Goal: Transaction & Acquisition: Purchase product/service

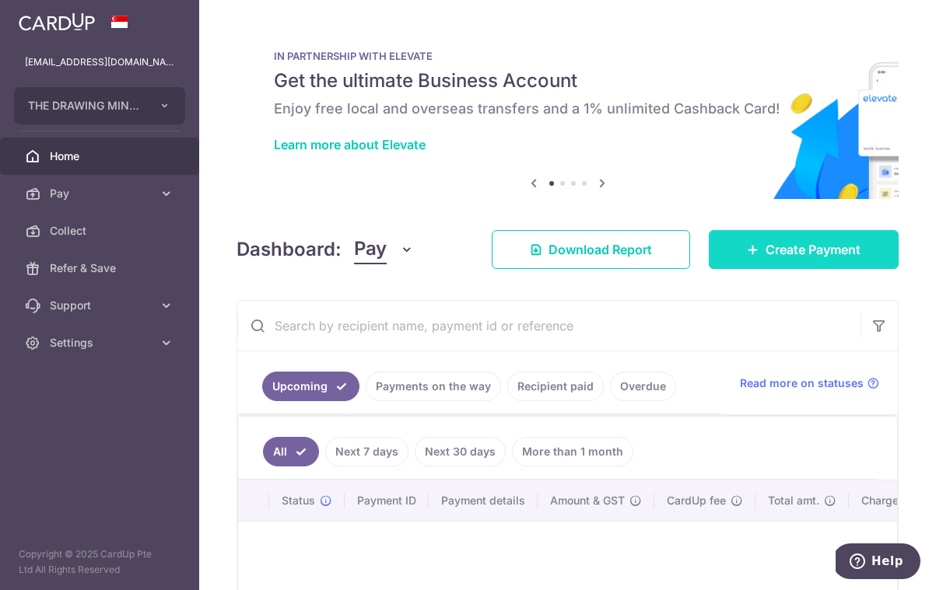
click at [856, 250] on span "Create Payment" at bounding box center [812, 249] width 95 height 19
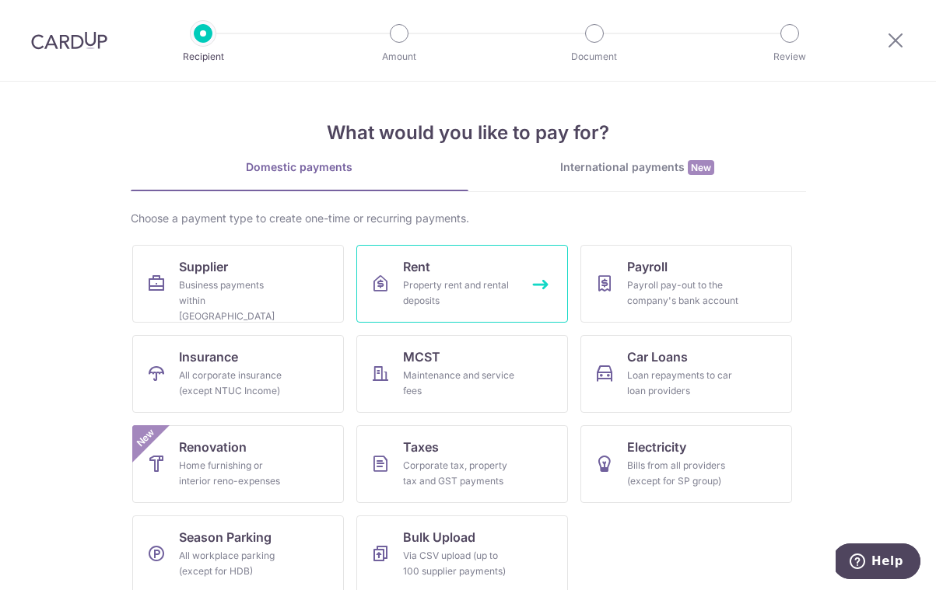
click at [484, 294] on html "Recipient Amount Document Review What would you like to pay for? Domestic payme…" at bounding box center [468, 295] width 936 height 590
click at [484, 295] on div "Property rent and rental deposits" at bounding box center [459, 293] width 112 height 31
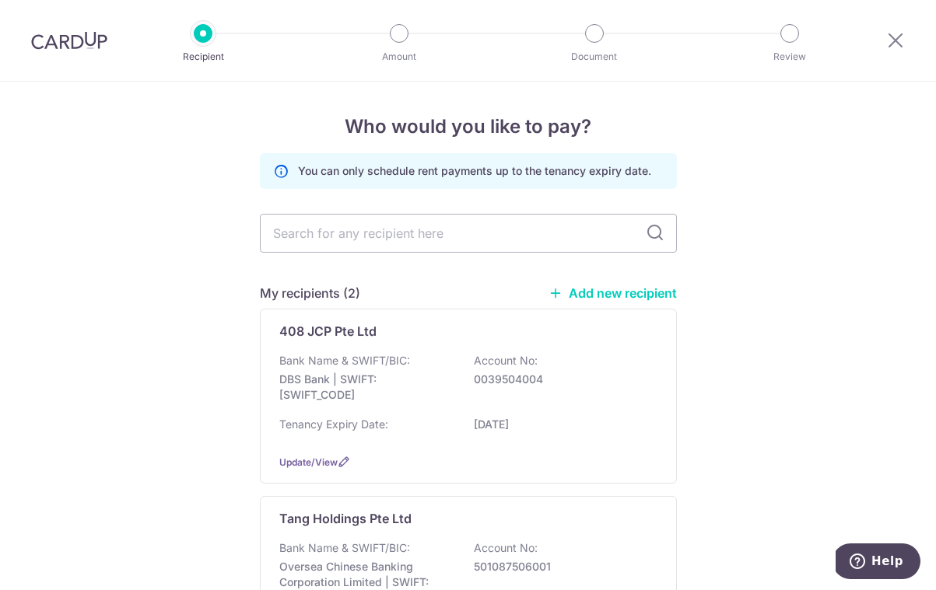
click at [650, 297] on link "Add new recipient" at bounding box center [612, 293] width 128 height 16
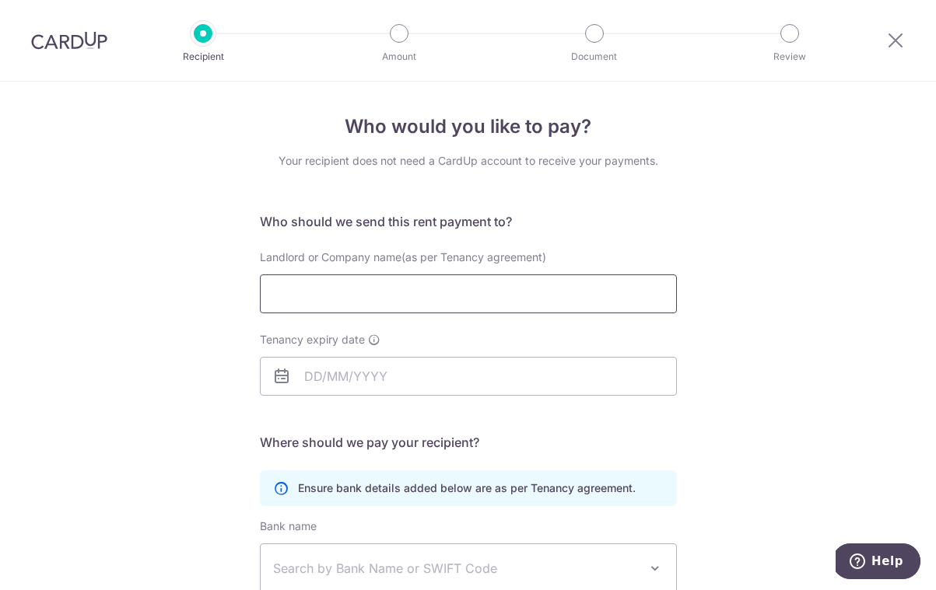
click at [389, 294] on input "Landlord or Company name(as per Tenancy agreement)" at bounding box center [468, 294] width 417 height 39
type input "Cheerwell Pte Ltd"
click at [390, 371] on input "Tenancy expiry date" at bounding box center [468, 376] width 417 height 39
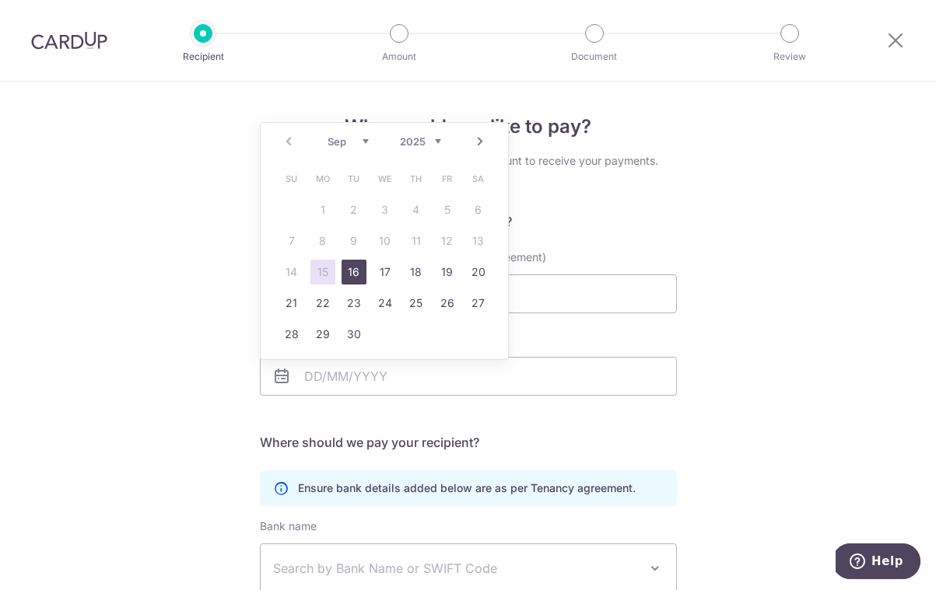
click at [351, 272] on link "16" at bounding box center [353, 272] width 25 height 25
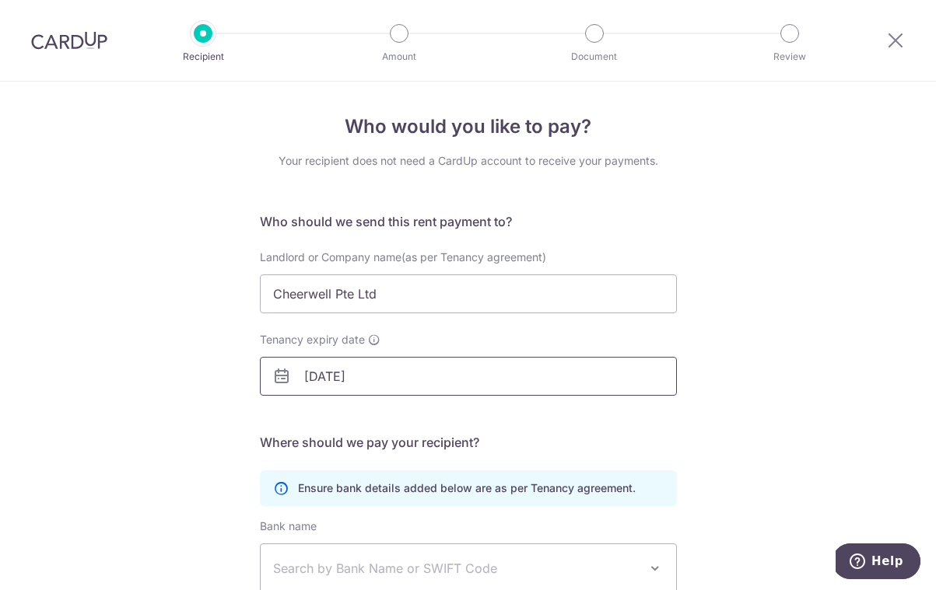
click at [411, 386] on input "16/09/2025" at bounding box center [468, 376] width 417 height 39
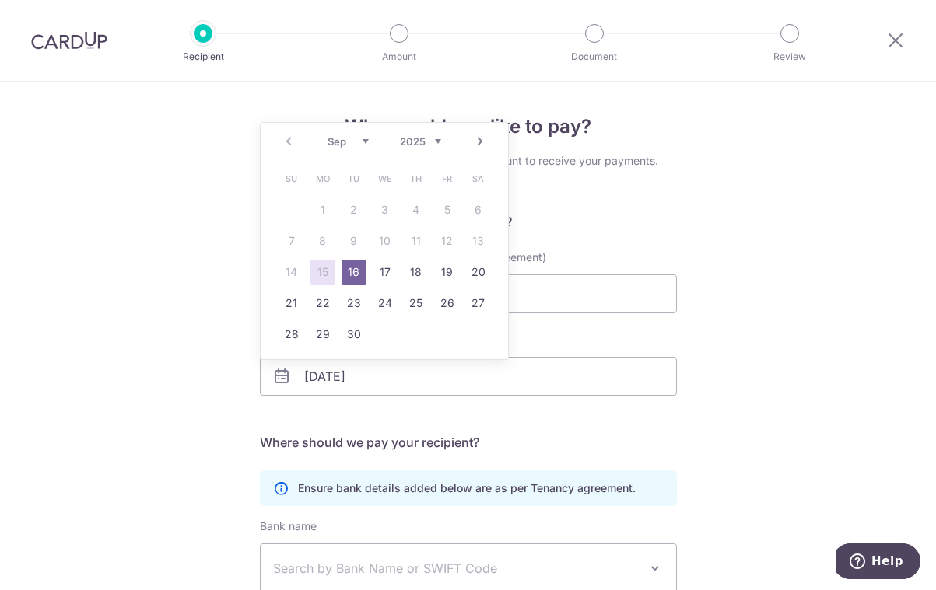
click at [816, 327] on div "Who would you like to pay? Your recipient does not need a CardUp account to rec…" at bounding box center [468, 452] width 936 height 740
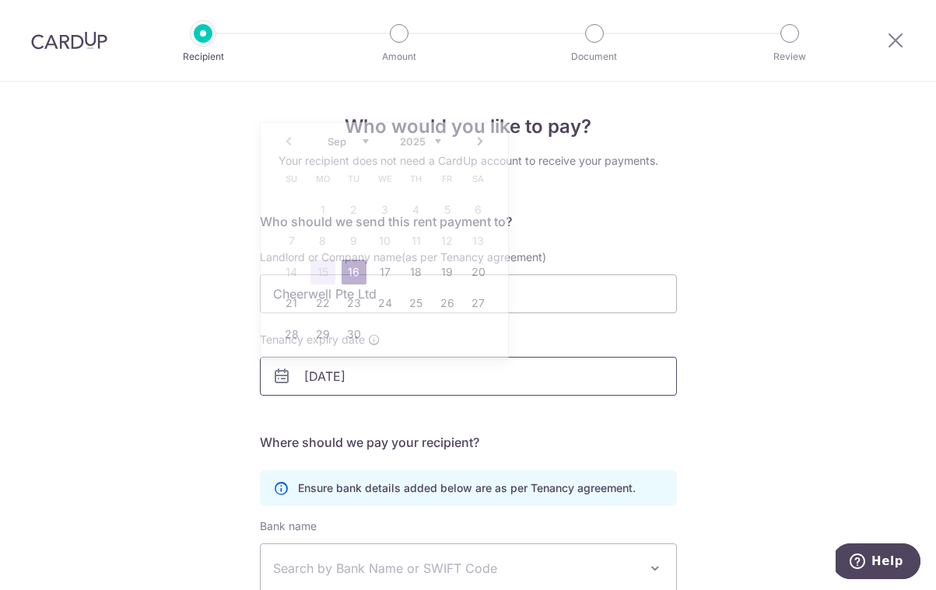
click at [444, 383] on input "16/09/2025" at bounding box center [468, 376] width 417 height 39
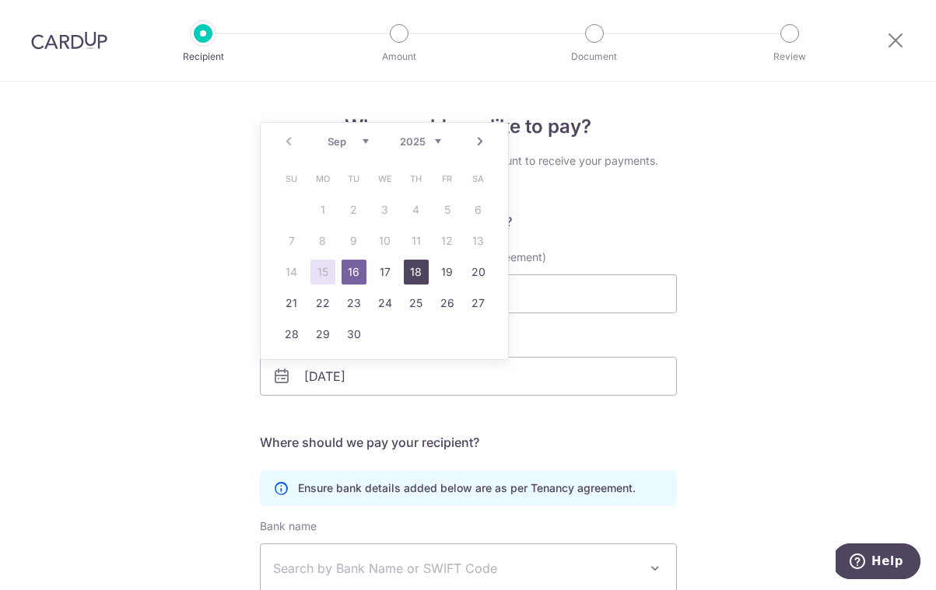
click at [416, 272] on link "18" at bounding box center [416, 272] width 25 height 25
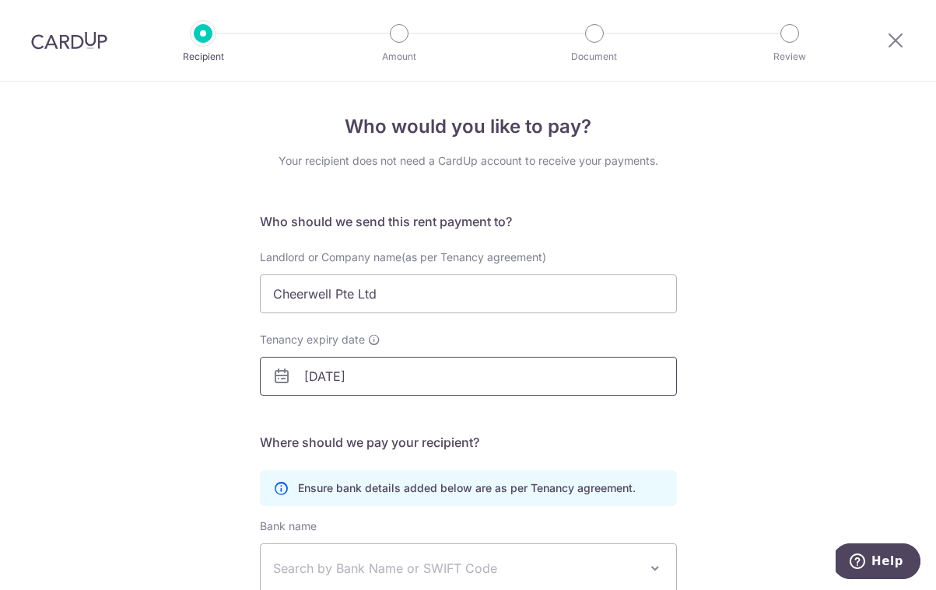
click at [381, 377] on input "18/09/2025" at bounding box center [468, 376] width 417 height 39
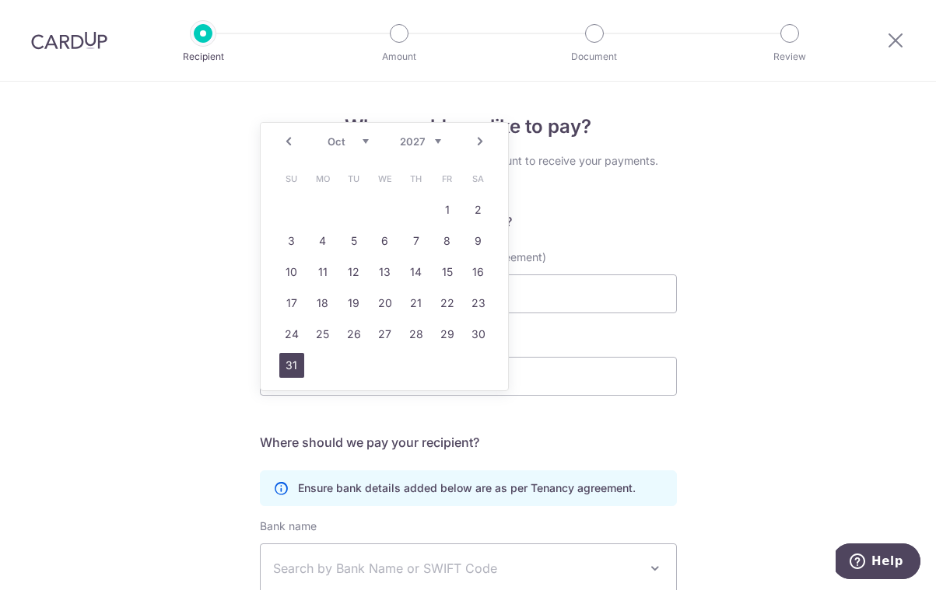
click at [297, 359] on link "31" at bounding box center [291, 365] width 25 height 25
type input "31/10/2027"
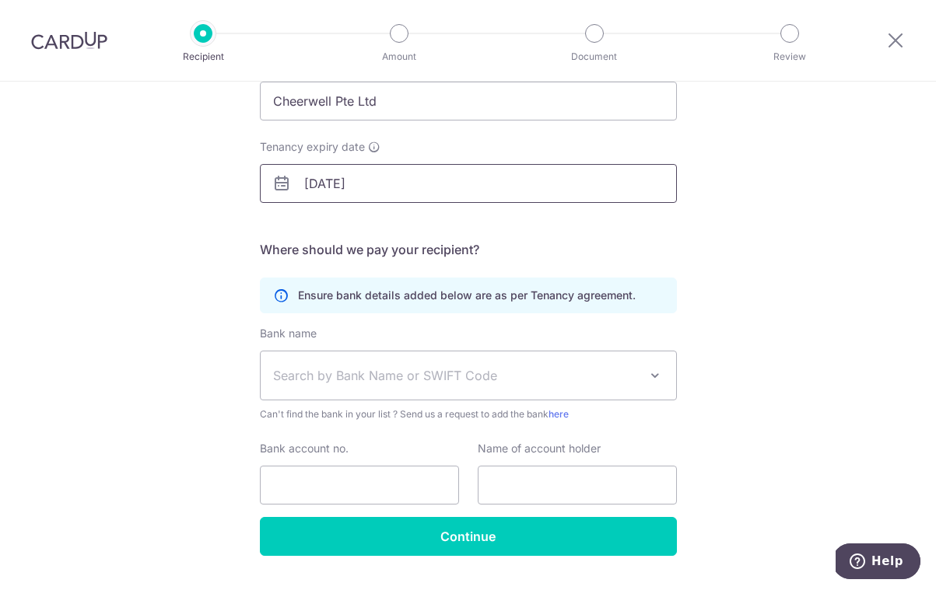
scroll to position [162, 0]
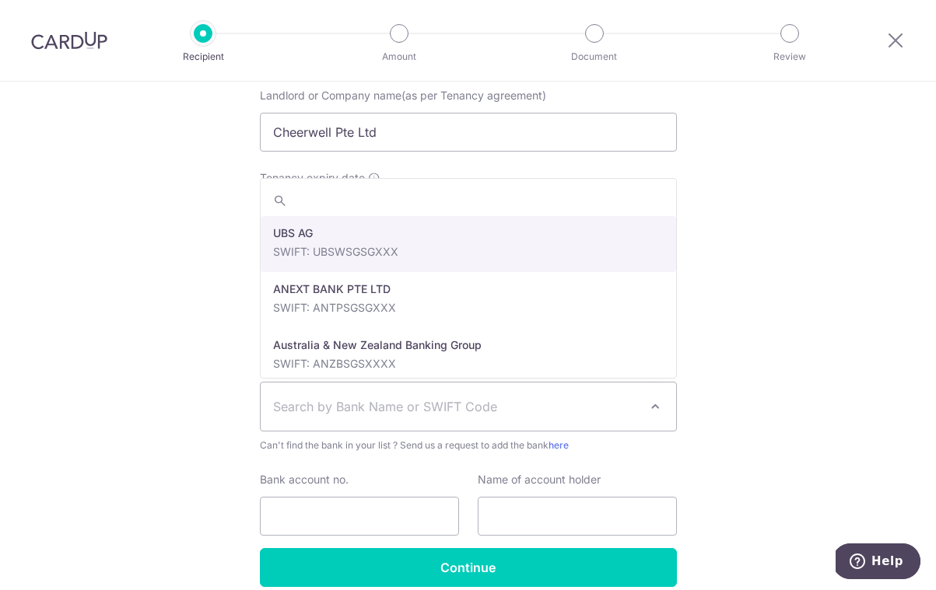
click at [425, 407] on span "Search by Bank Name or SWIFT Code" at bounding box center [456, 406] width 366 height 19
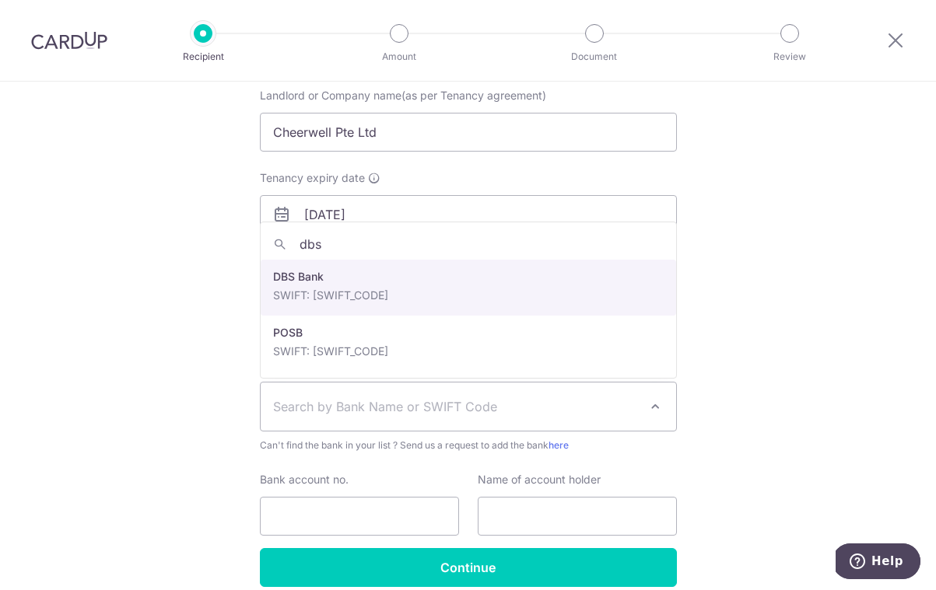
type input "dbs"
select select "6"
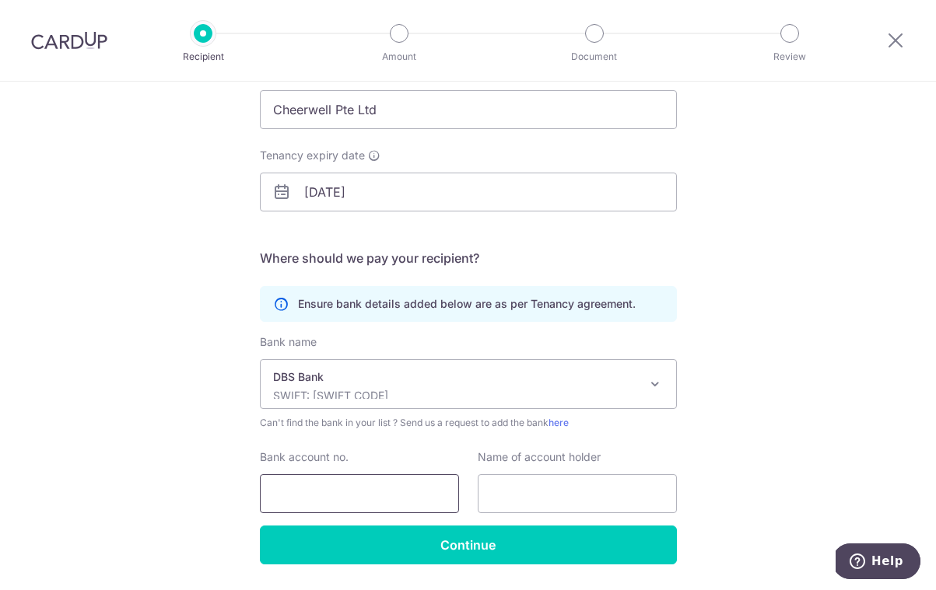
scroll to position [182, 0]
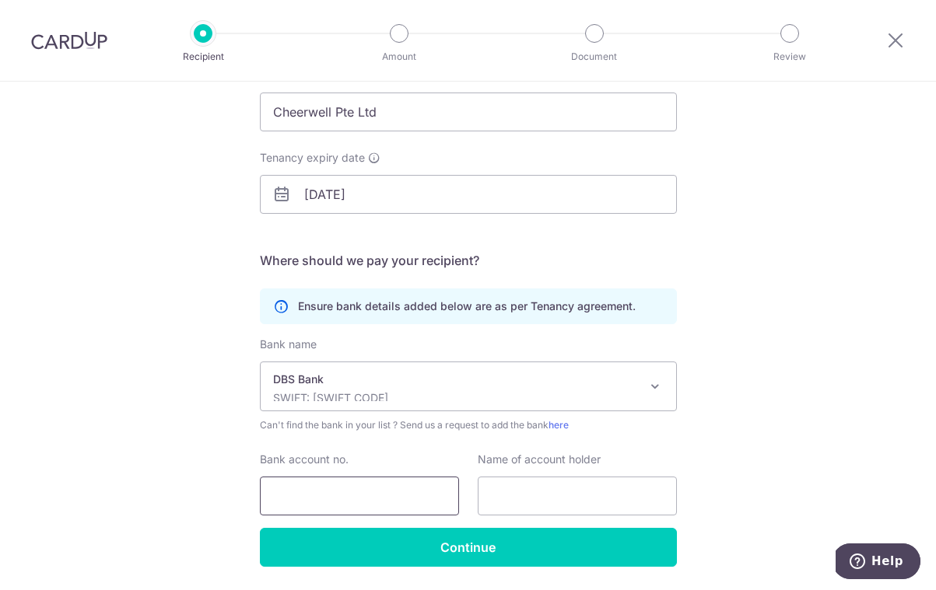
click at [350, 491] on input "Bank account no." at bounding box center [359, 496] width 199 height 39
type input "0720211081"
click at [587, 503] on input "text" at bounding box center [576, 496] width 199 height 39
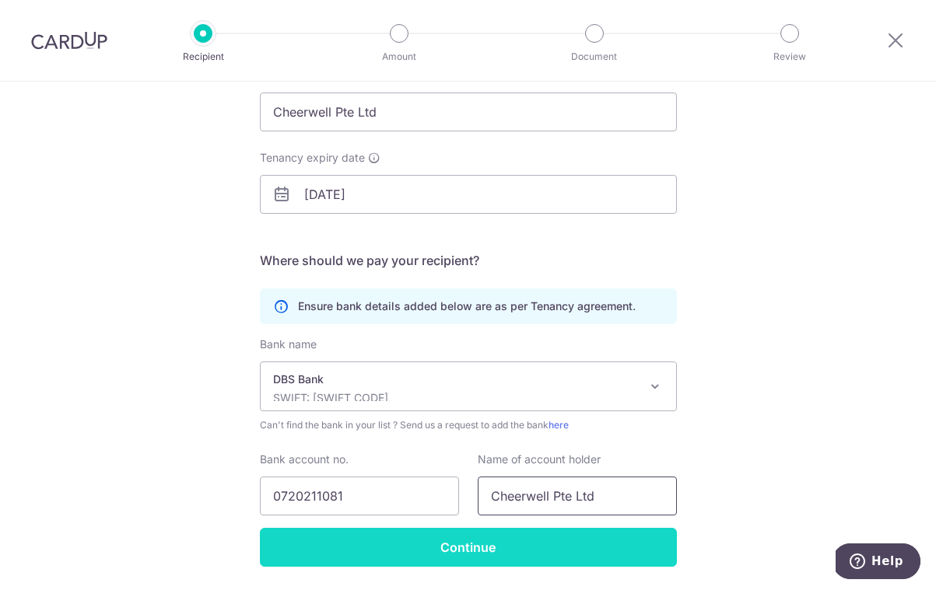
type input "Cheerwell Pte Ltd"
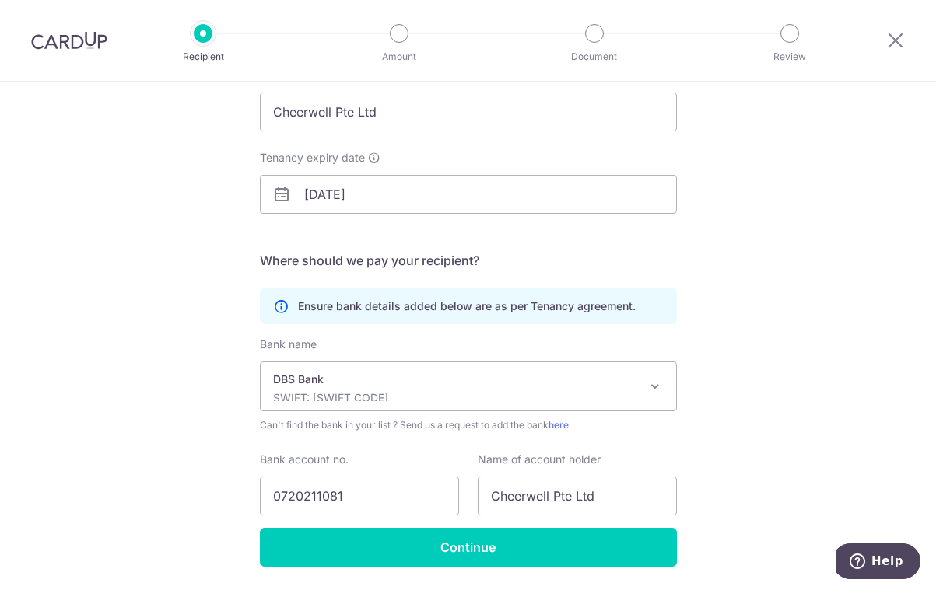
click at [509, 559] on input "Continue" at bounding box center [468, 547] width 417 height 39
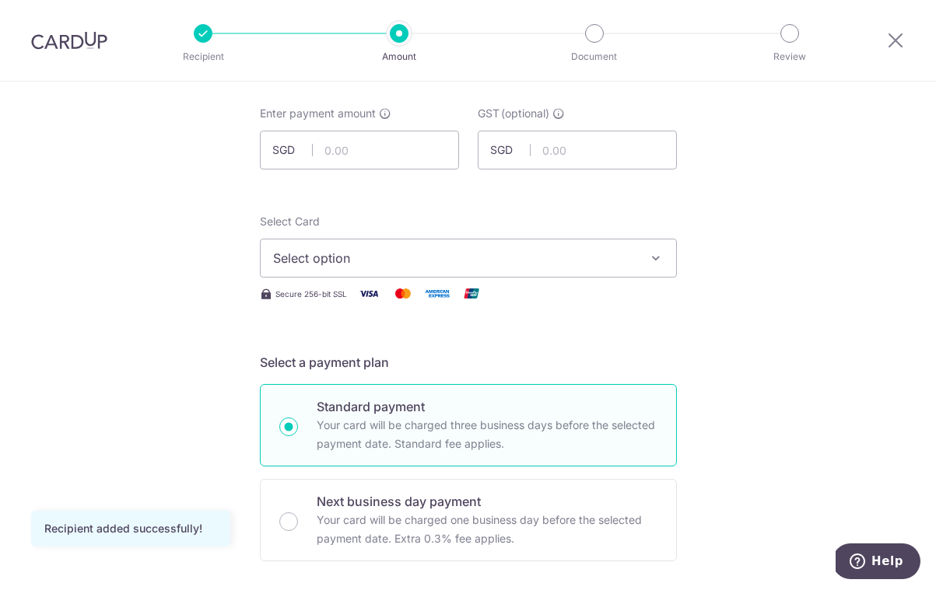
scroll to position [79, 0]
click at [366, 150] on input "text" at bounding box center [359, 149] width 199 height 39
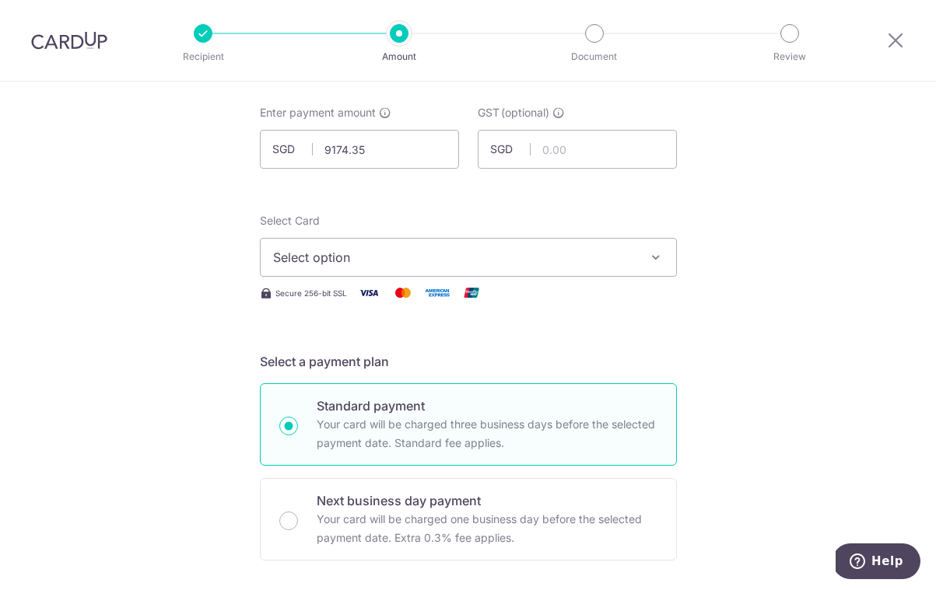
type input "9,174.35"
click at [651, 266] on button "Select option" at bounding box center [468, 257] width 417 height 39
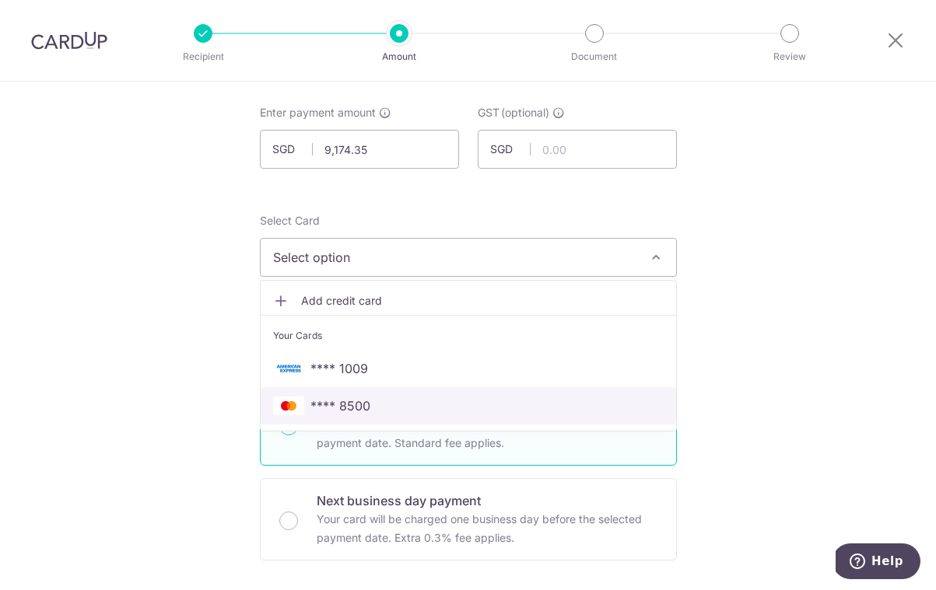
scroll to position [104, 0]
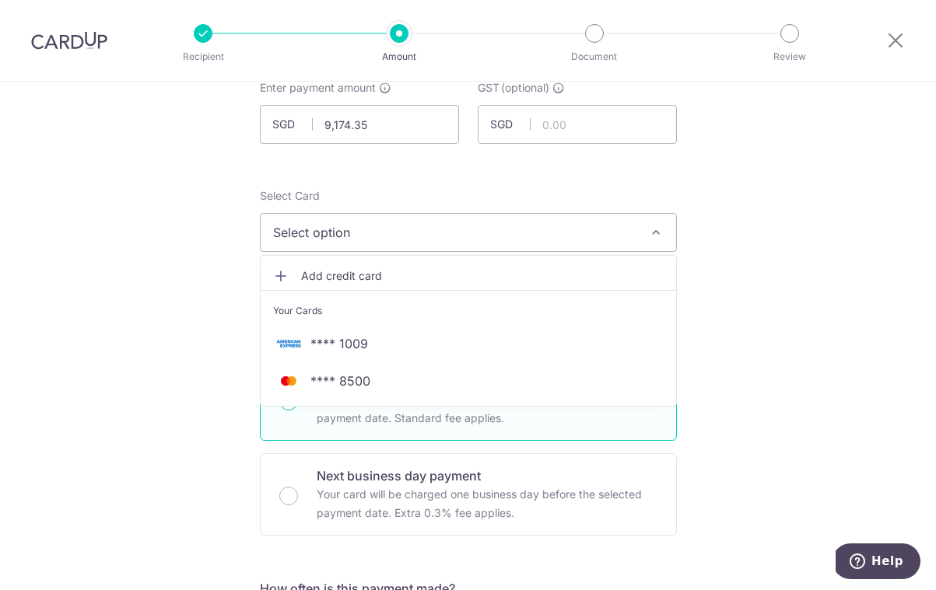
click at [728, 397] on div at bounding box center [468, 295] width 936 height 590
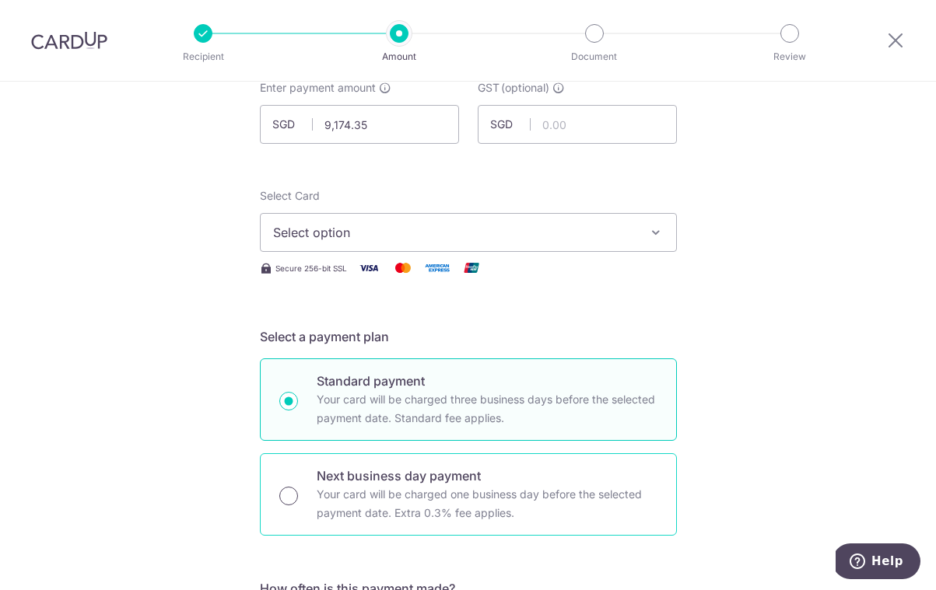
click at [282, 503] on input "Next business day payment Your card will be charged one business day before the…" at bounding box center [288, 496] width 19 height 19
radio input "true"
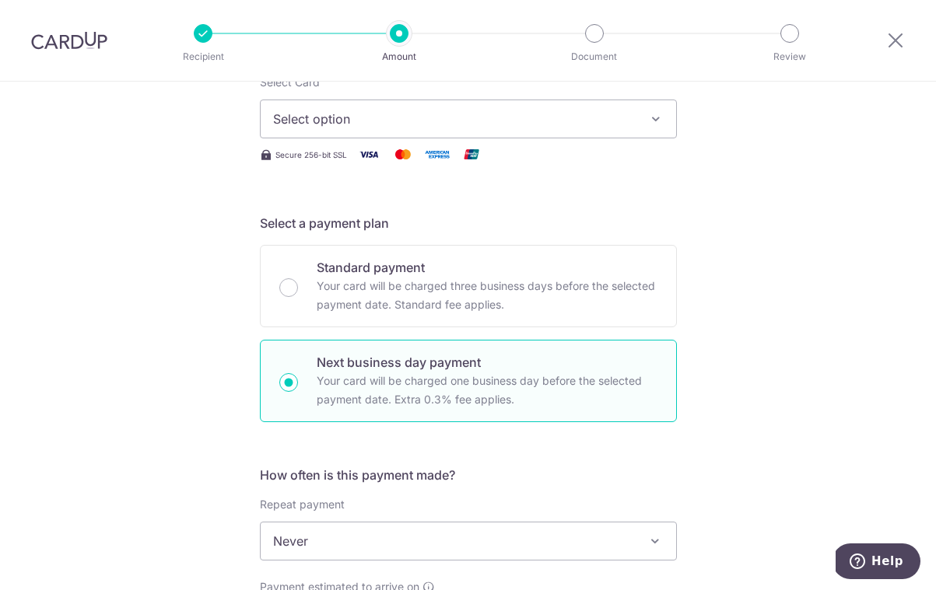
scroll to position [182, 0]
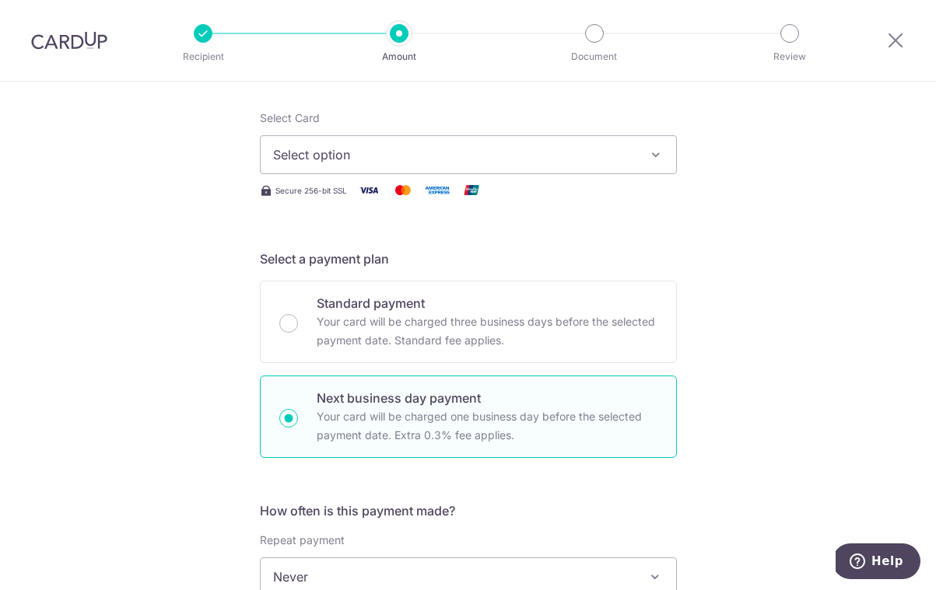
click at [656, 165] on button "Select option" at bounding box center [468, 154] width 417 height 39
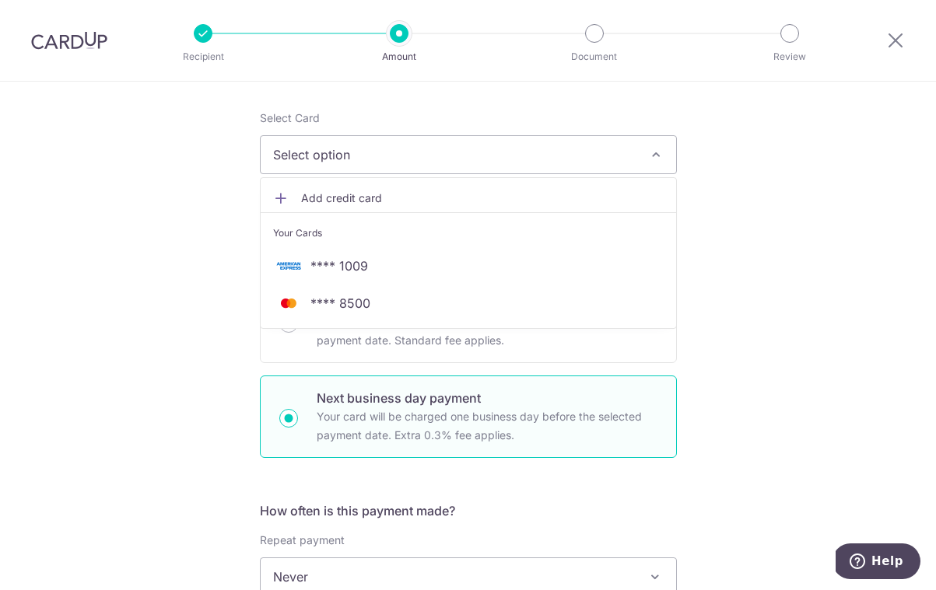
click at [323, 200] on span "Add credit card" at bounding box center [482, 199] width 362 height 16
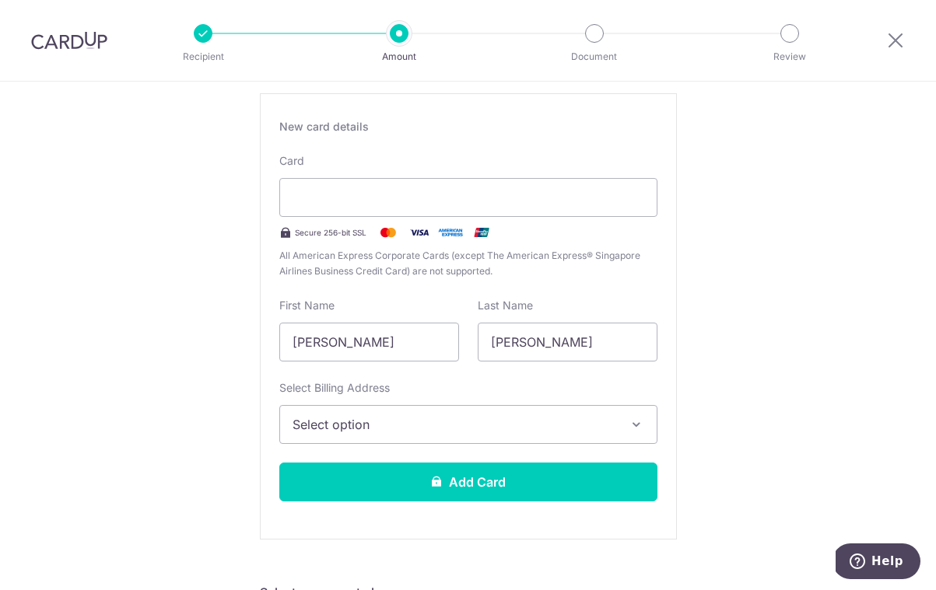
scroll to position [281, 0]
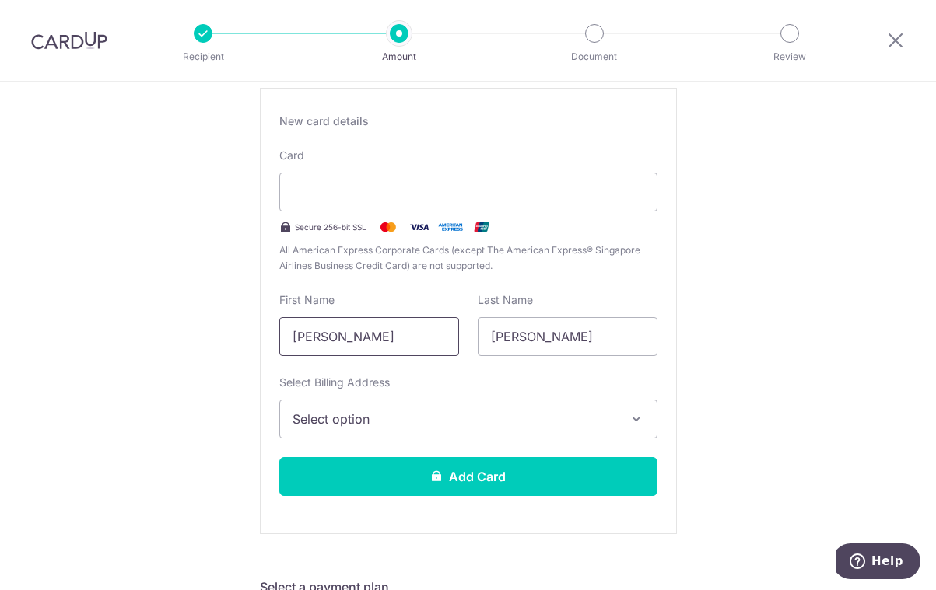
click at [383, 339] on input "[PERSON_NAME]" at bounding box center [369, 336] width 180 height 39
type input "M"
type input "Mae Micaela"
click at [527, 343] on input "[PERSON_NAME]" at bounding box center [567, 336] width 180 height 39
type input "M"
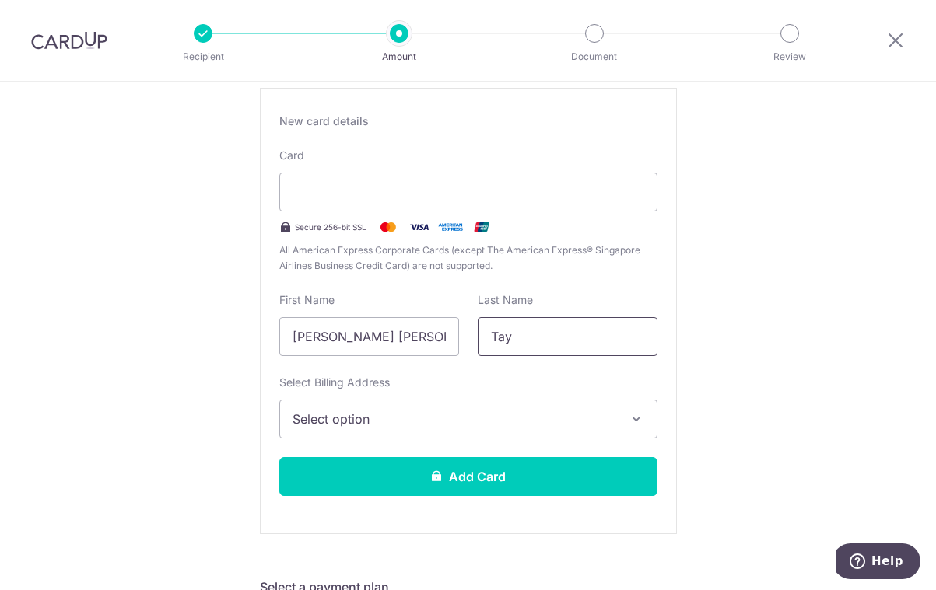
type input "Tay"
click at [614, 430] on button "Select option" at bounding box center [468, 419] width 378 height 39
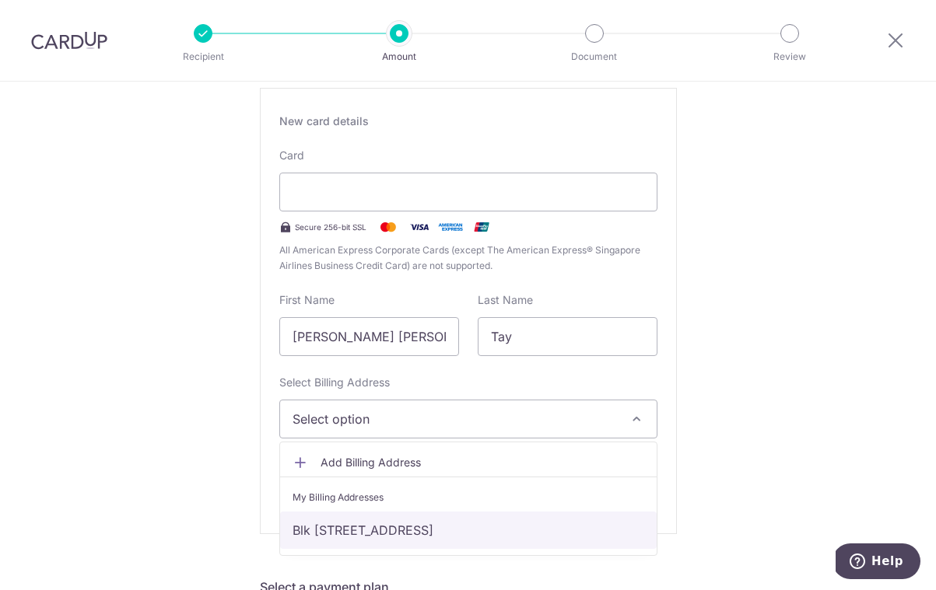
click at [539, 529] on link "Blk [STREET_ADDRESS]" at bounding box center [468, 530] width 376 height 37
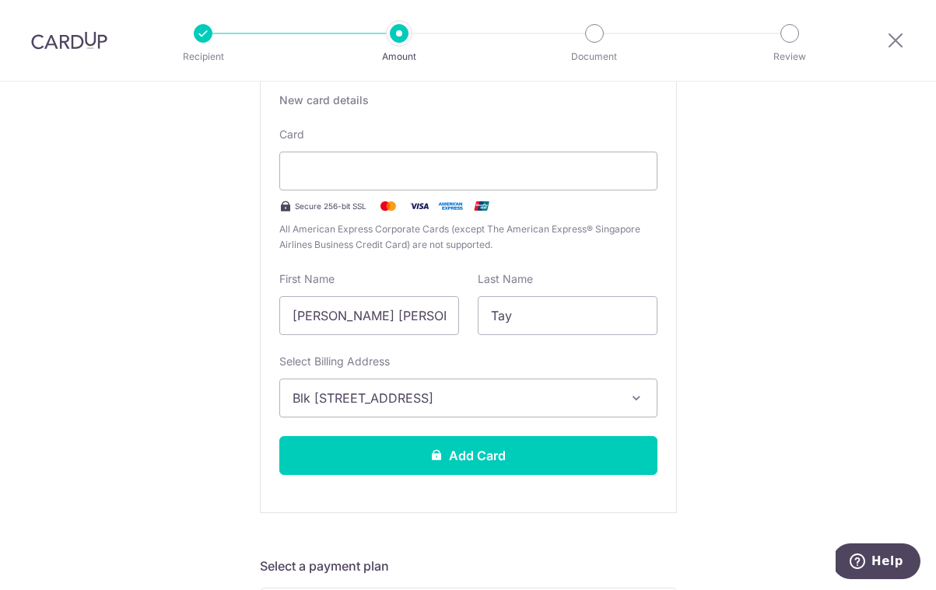
scroll to position [305, 0]
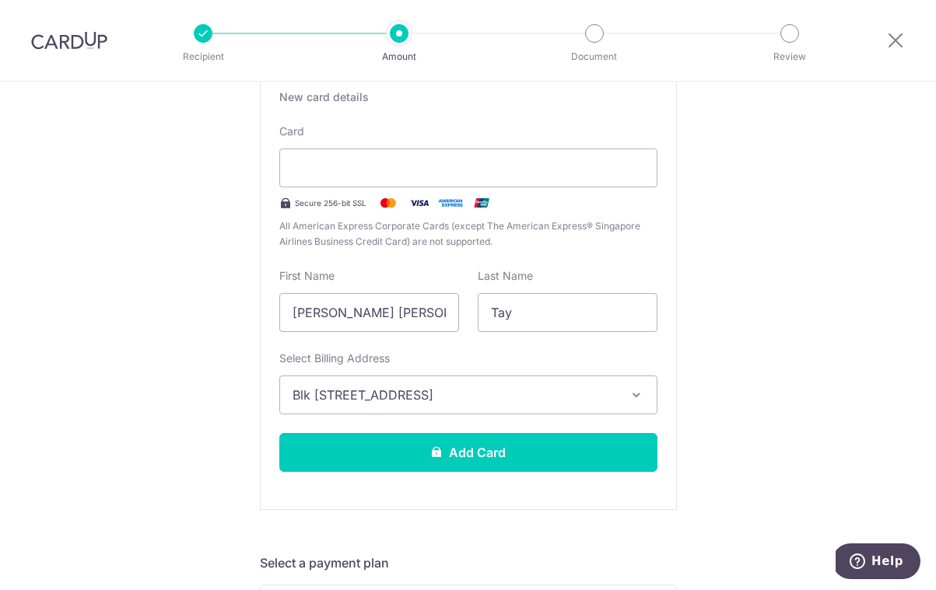
click at [540, 466] on button "Add Card" at bounding box center [468, 452] width 378 height 39
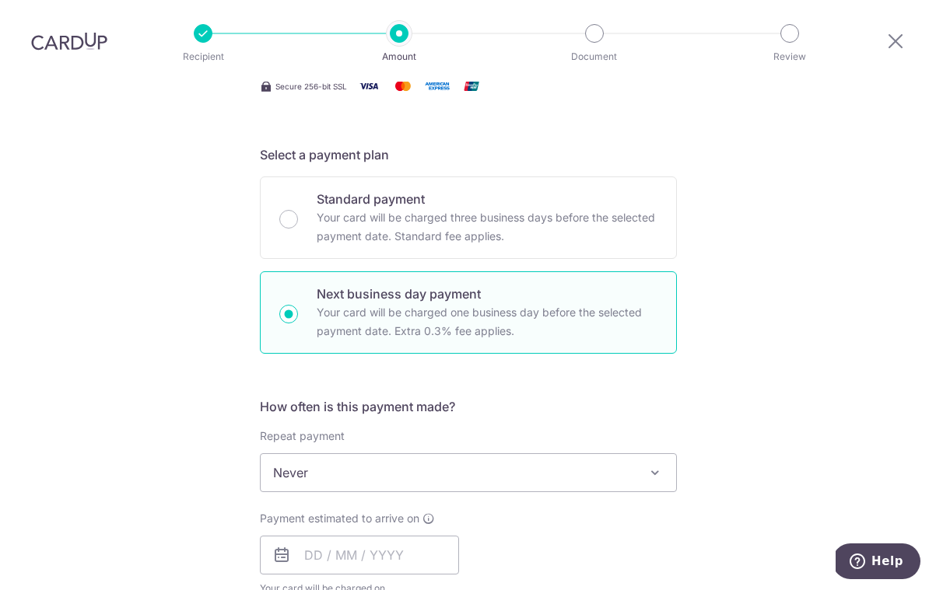
scroll to position [296, 0]
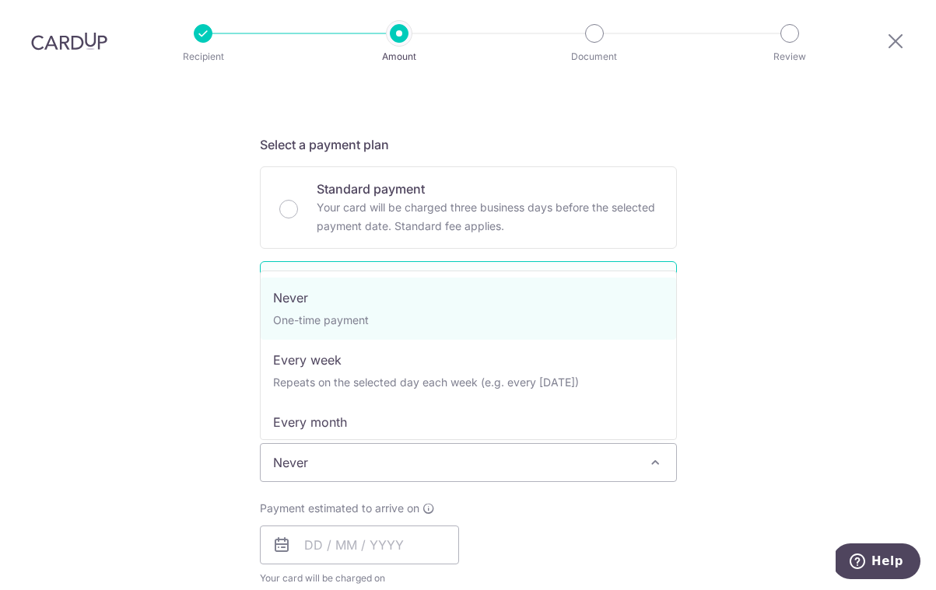
click at [663, 453] on span at bounding box center [654, 462] width 19 height 19
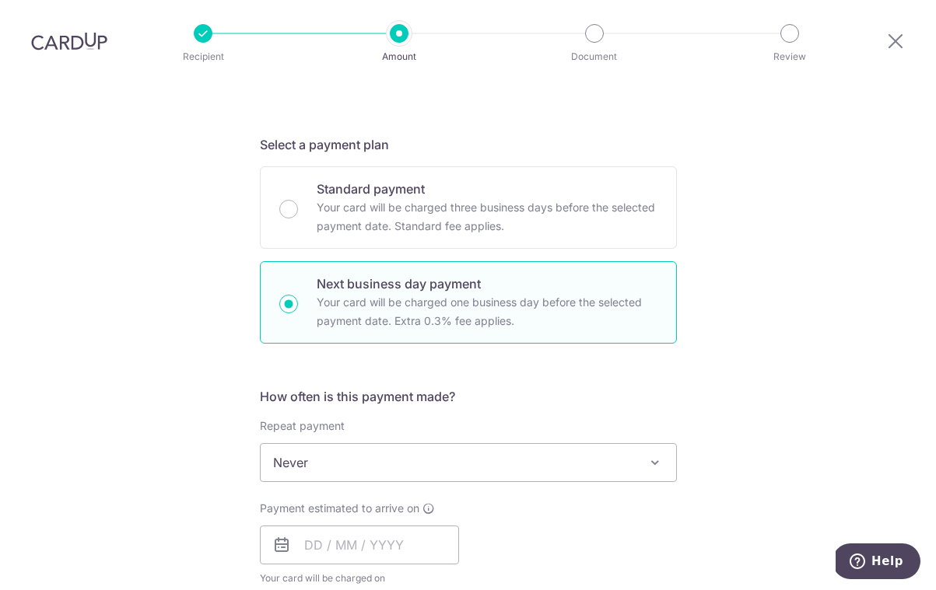
click at [742, 390] on div "Tell us more about your payment Enter payment amount SGD 9,174.35 9174.35 GST (…" at bounding box center [468, 578] width 936 height 1586
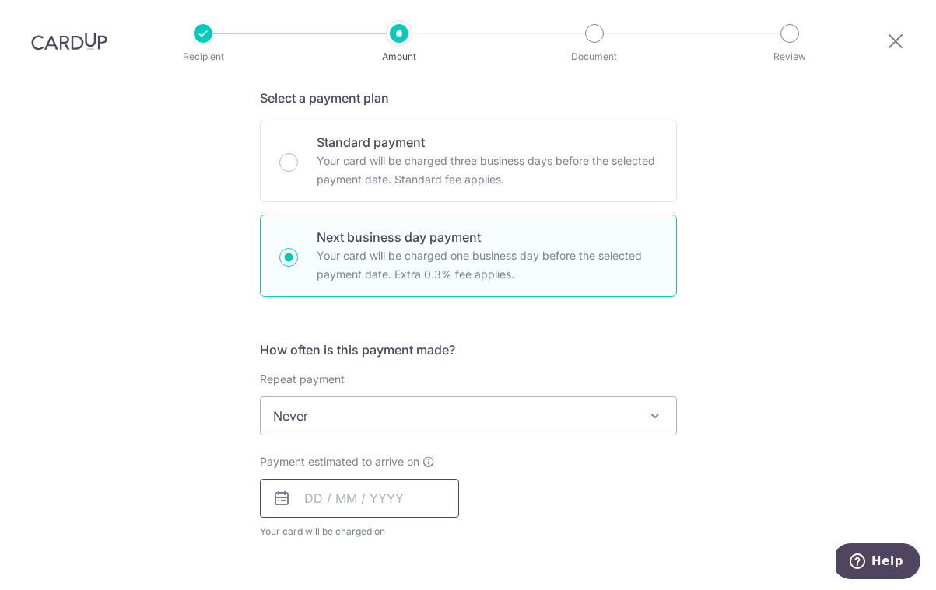
click at [390, 479] on input "text" at bounding box center [359, 498] width 199 height 39
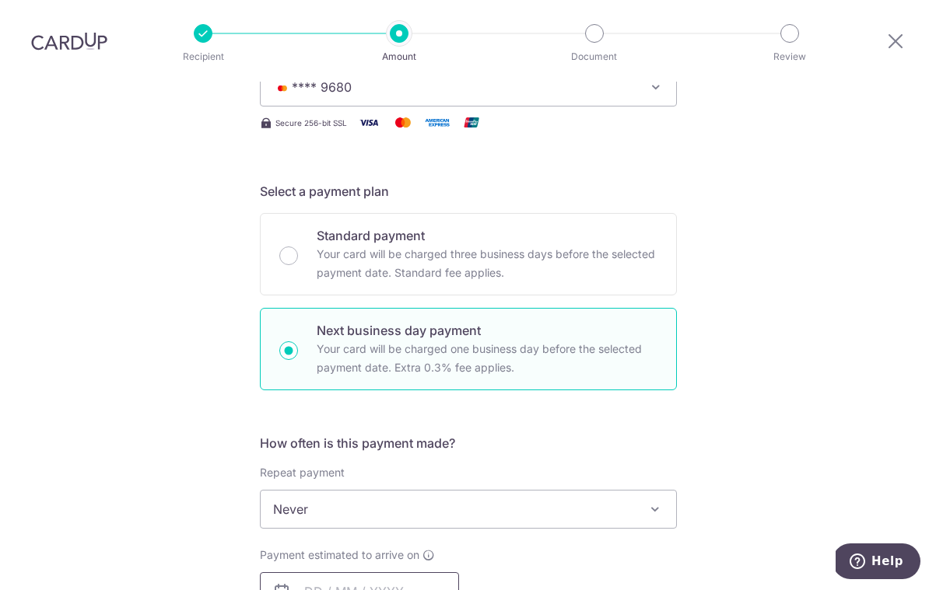
scroll to position [202, 0]
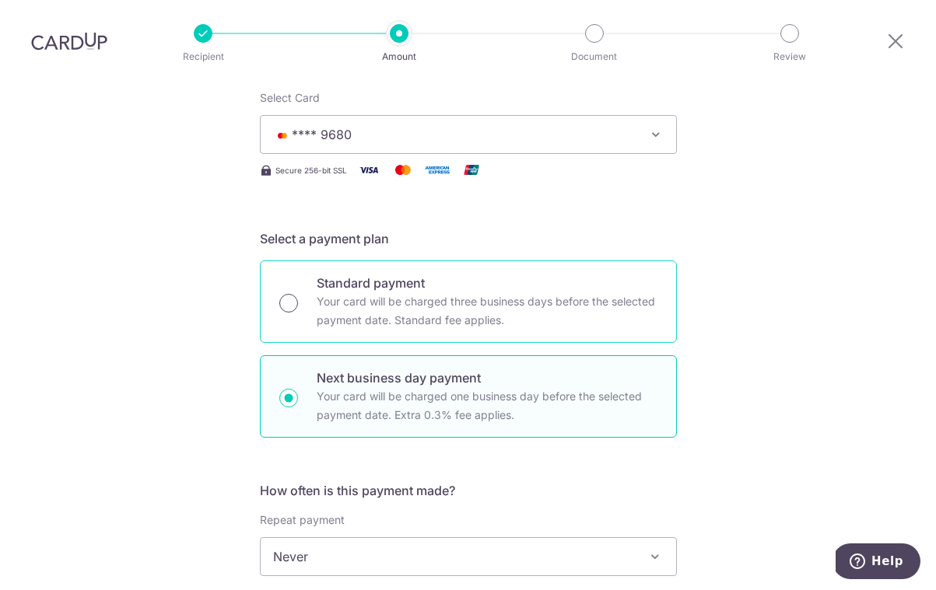
click at [290, 294] on input "Standard payment Your card will be charged three business days before the selec…" at bounding box center [288, 303] width 19 height 19
radio input "true"
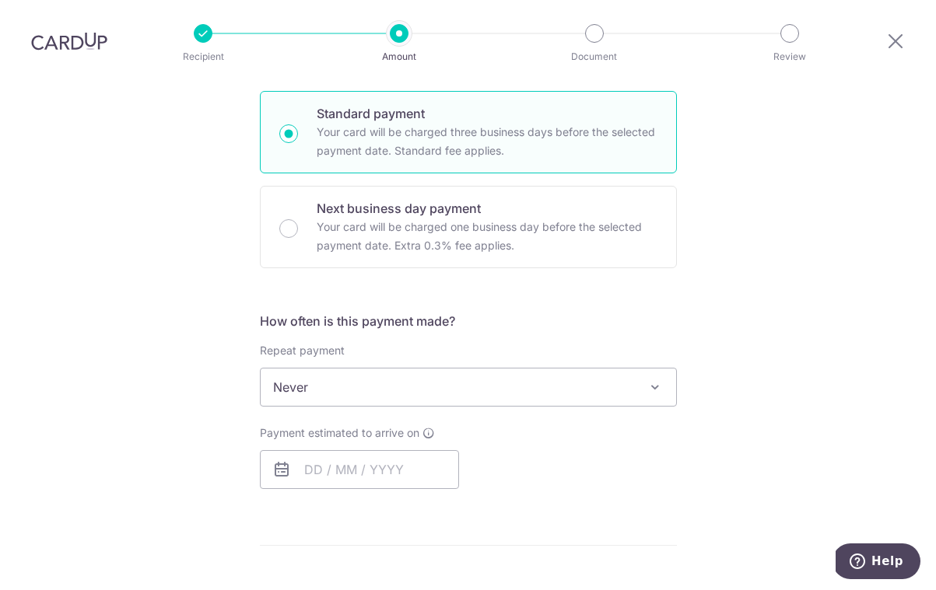
scroll to position [365, 0]
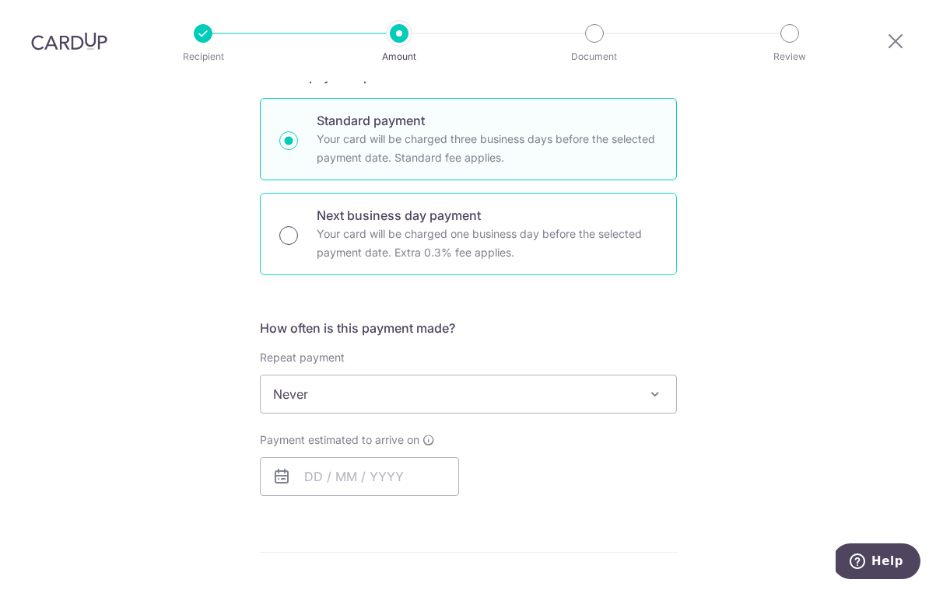
click at [288, 226] on input "Next business day payment Your card will be charged one business day before the…" at bounding box center [288, 235] width 19 height 19
radio input "true"
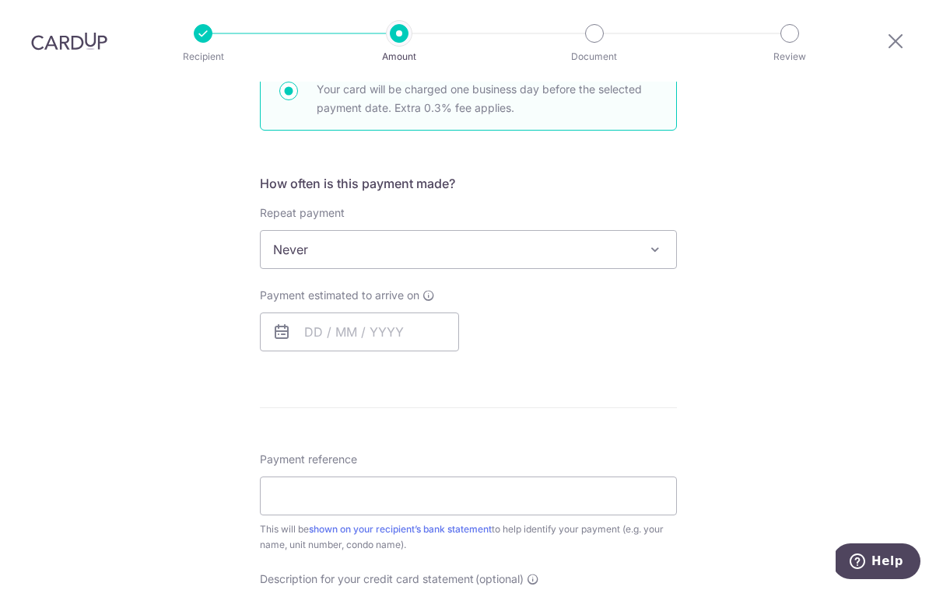
scroll to position [509, 0]
click at [404, 313] on input "text" at bounding box center [359, 332] width 199 height 39
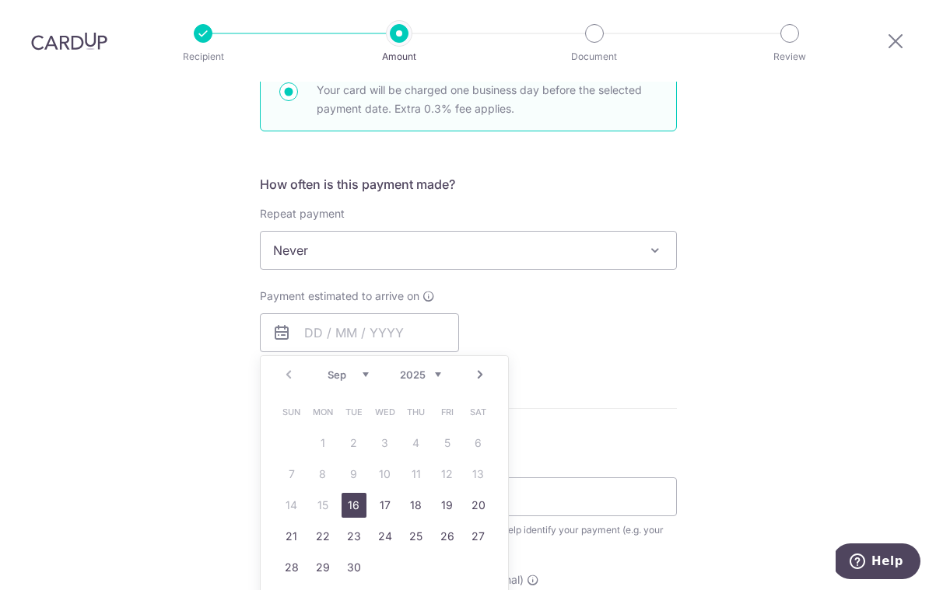
click at [356, 493] on link "16" at bounding box center [353, 505] width 25 height 25
type input "16/09/2025"
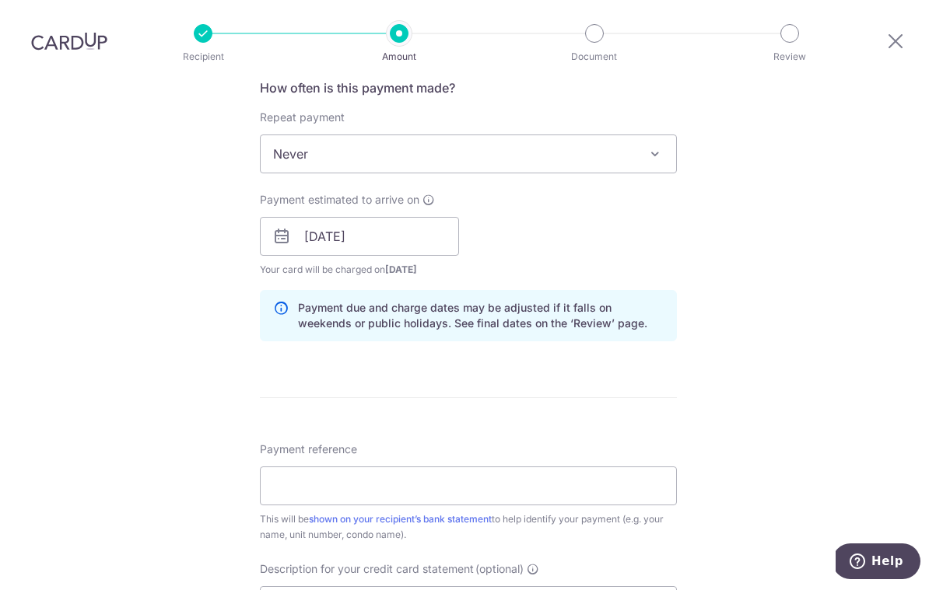
scroll to position [718, 0]
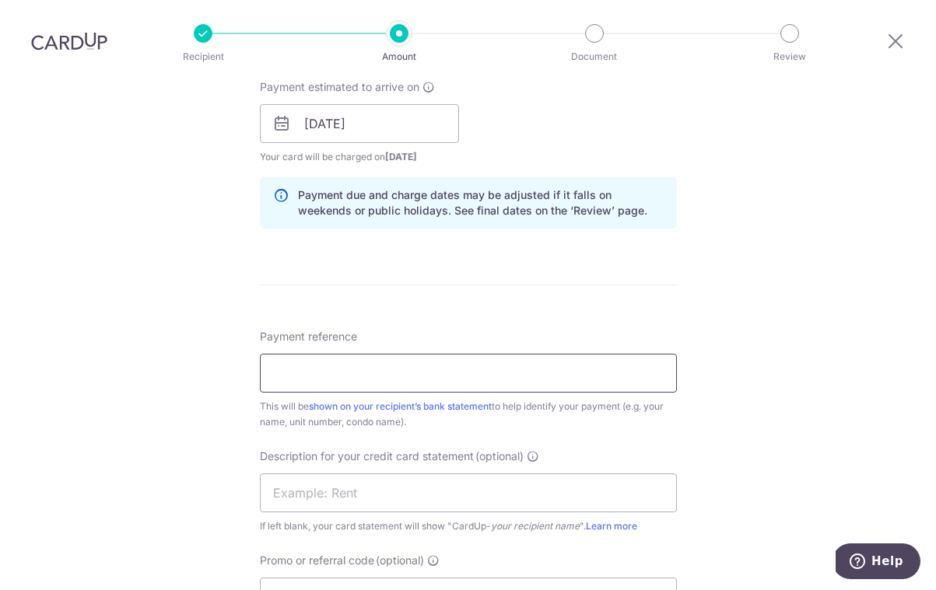
click at [362, 354] on input "Payment reference" at bounding box center [468, 373] width 417 height 39
type input "9"
type input "R"
type input "T"
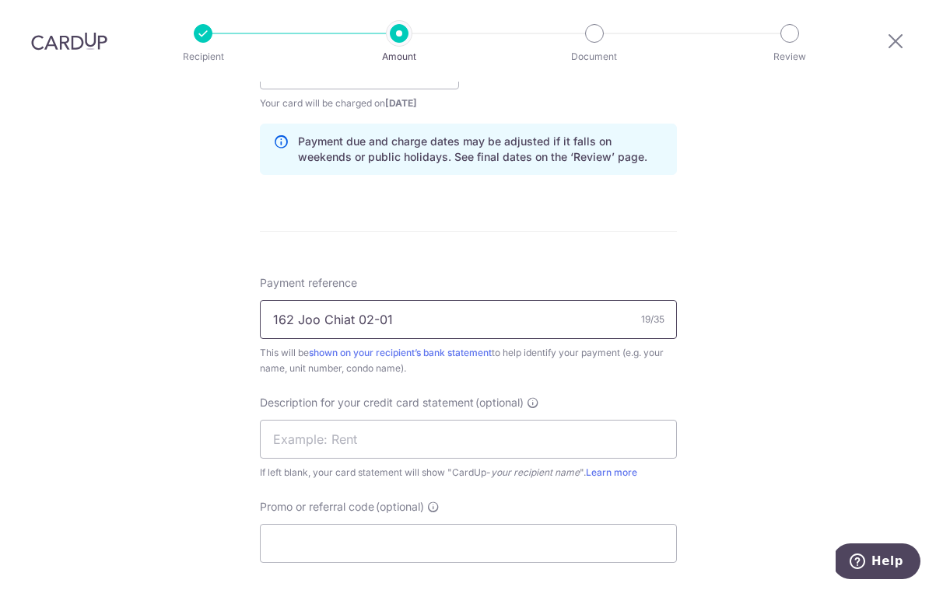
scroll to position [774, 0]
type input "162 Joo Chiat 02-01"
click at [411, 418] on input "text" at bounding box center [468, 437] width 417 height 39
click at [325, 418] on input "Rent and Deposi" at bounding box center [468, 437] width 417 height 39
drag, startPoint x: 325, startPoint y: 387, endPoint x: 361, endPoint y: 394, distance: 36.5
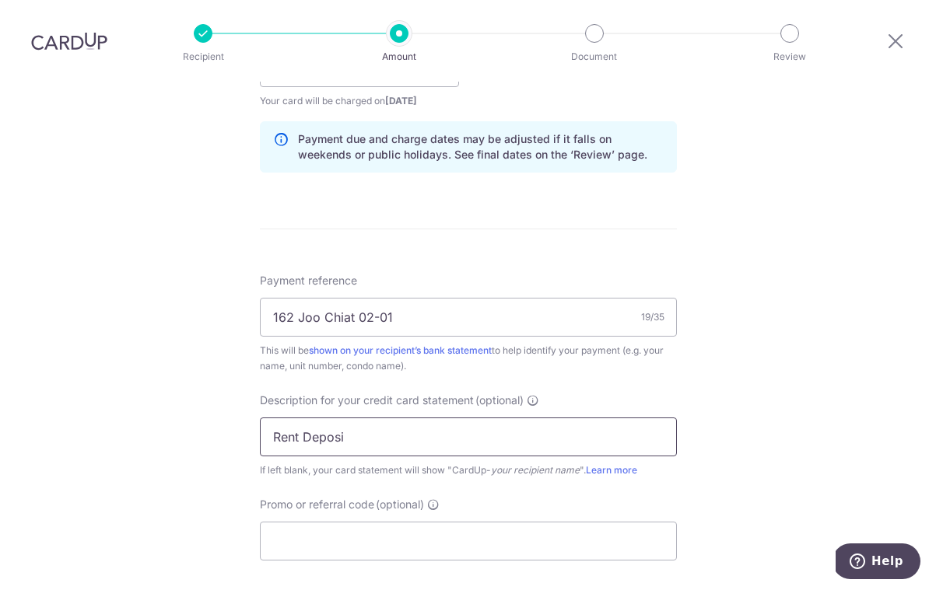
click at [361, 418] on input "Rent Deposi" at bounding box center [468, 437] width 417 height 39
type input "R"
click at [422, 298] on input "162 Joo Chiat 02-01" at bounding box center [468, 317] width 417 height 39
click at [561, 298] on input "162 Joo Chiat 02-01 Rent and Deposi" at bounding box center [468, 317] width 417 height 39
click at [558, 298] on input "162 Joo Chiat 02-01 Rent and Deposi" at bounding box center [468, 317] width 417 height 39
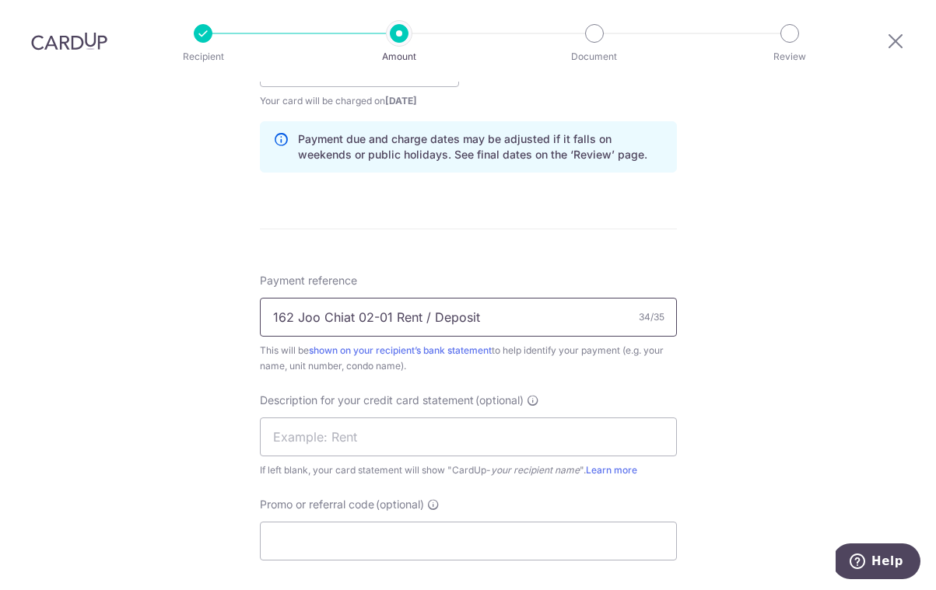
scroll to position [816, 0]
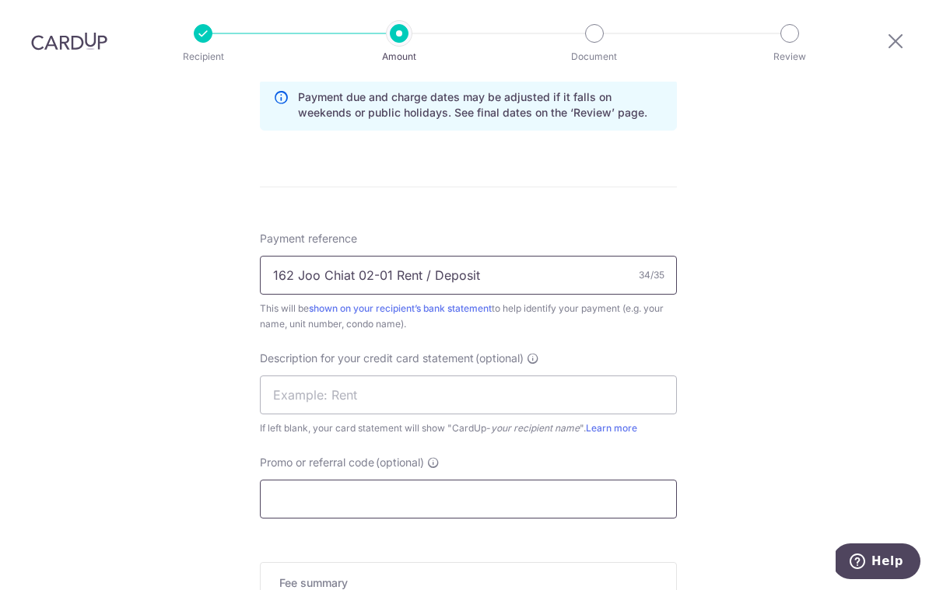
type input "162 Joo Chiat 02-01 Rent / Deposit"
click at [377, 480] on input "Promo or referral code (optional)" at bounding box center [468, 499] width 417 height 39
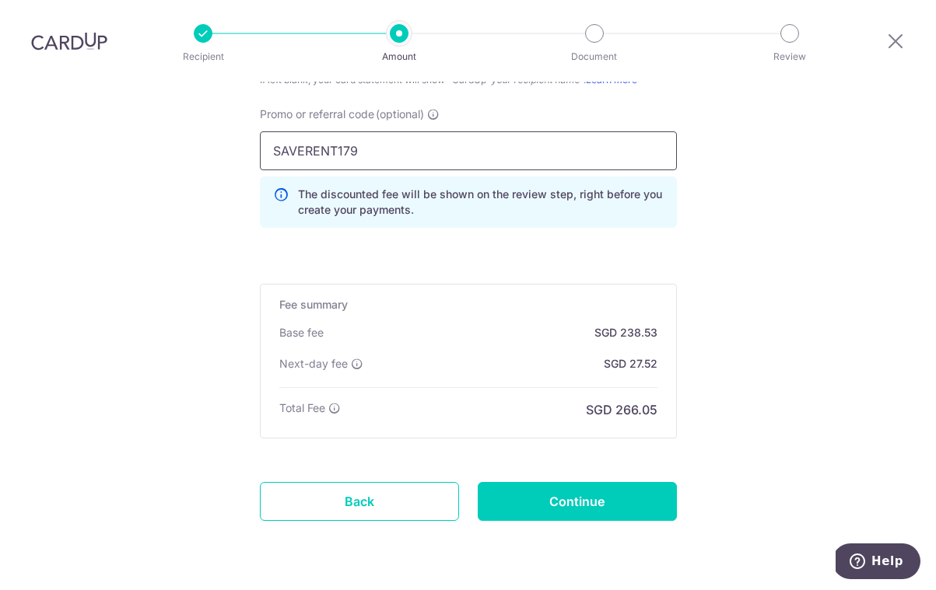
scroll to position [1162, 0]
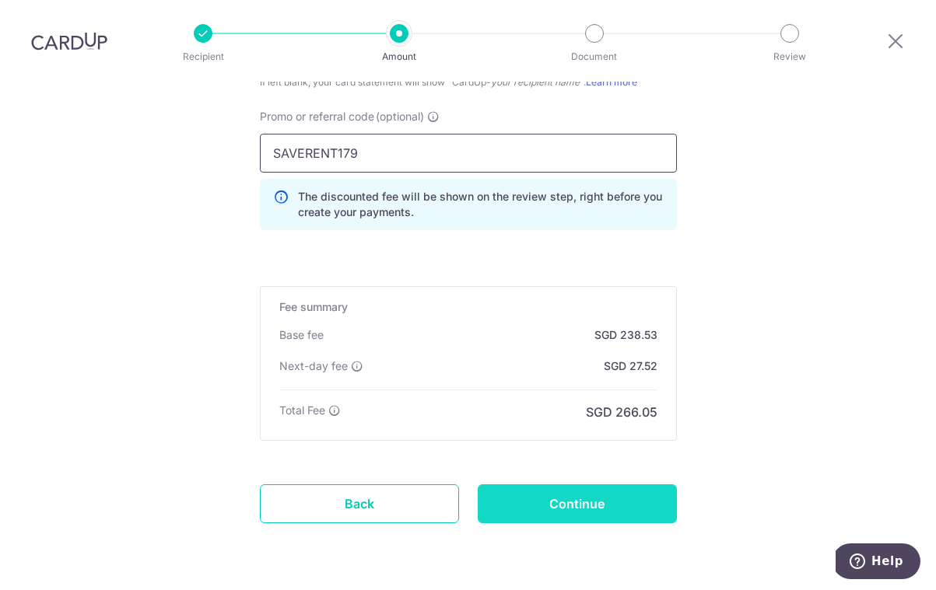
type input "SAVERENT179"
click at [582, 484] on input "Continue" at bounding box center [576, 503] width 199 height 39
type input "Create Schedule"
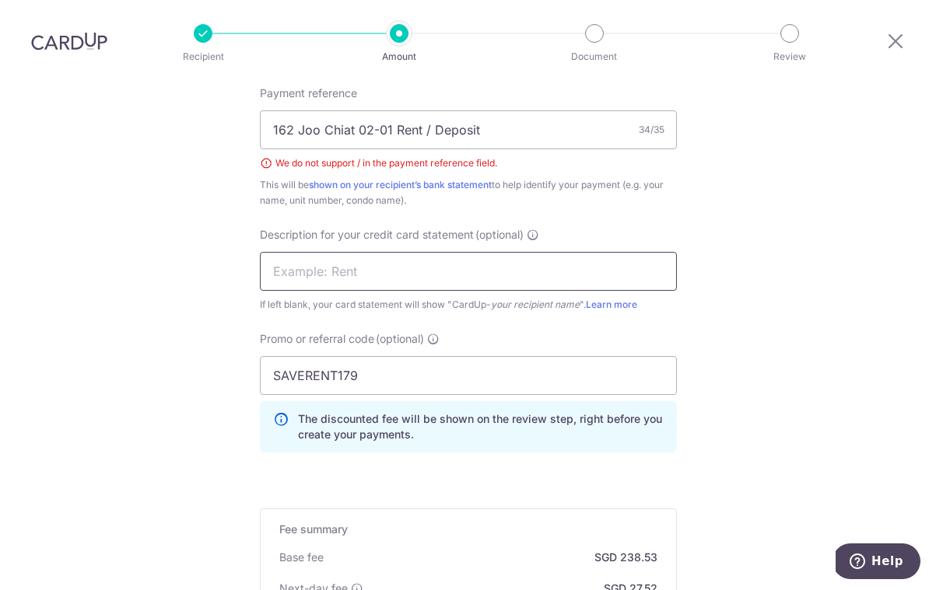
scroll to position [925, 0]
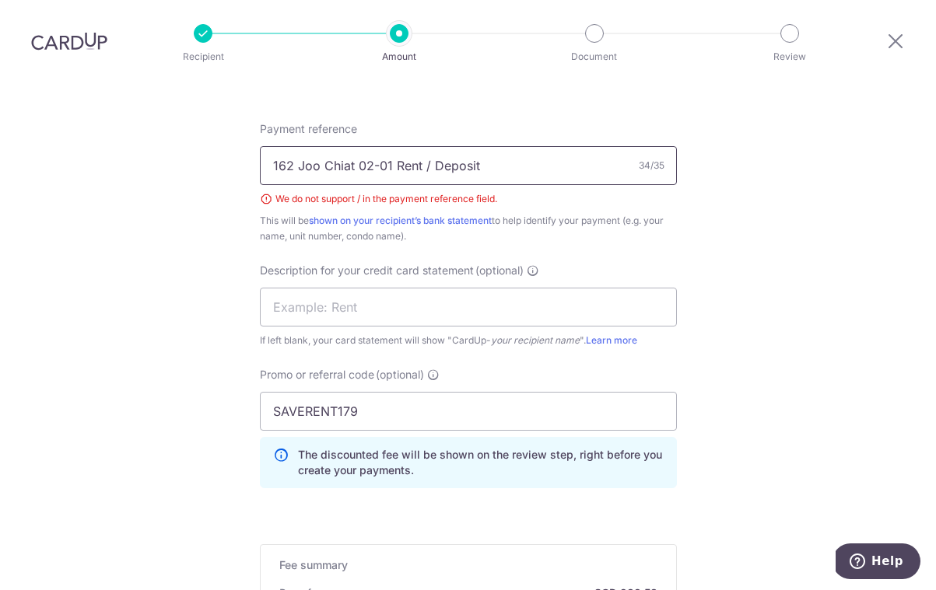
click at [430, 146] on input "162 Joo Chiat 02-01 Rent / Deposit" at bounding box center [468, 165] width 417 height 39
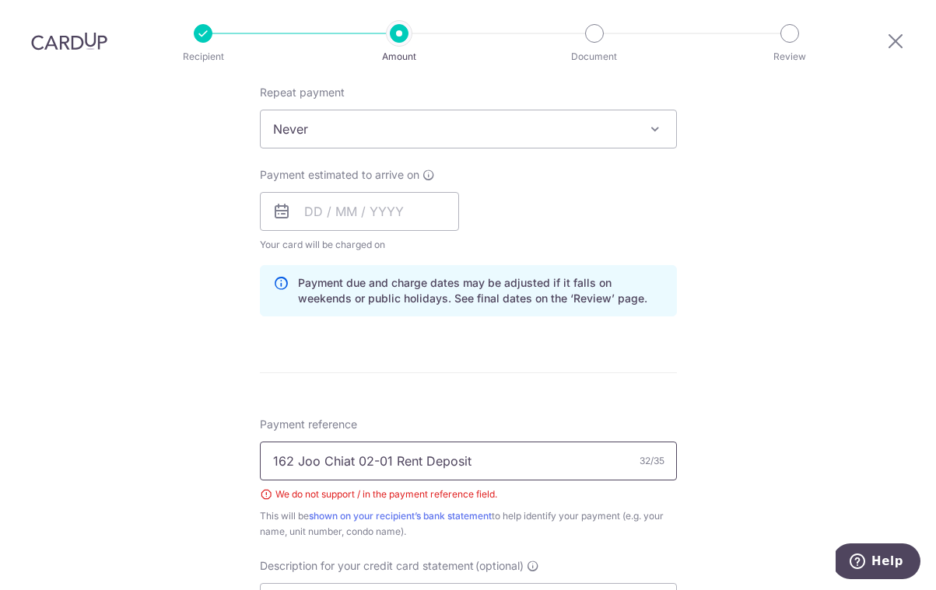
scroll to position [632, 0]
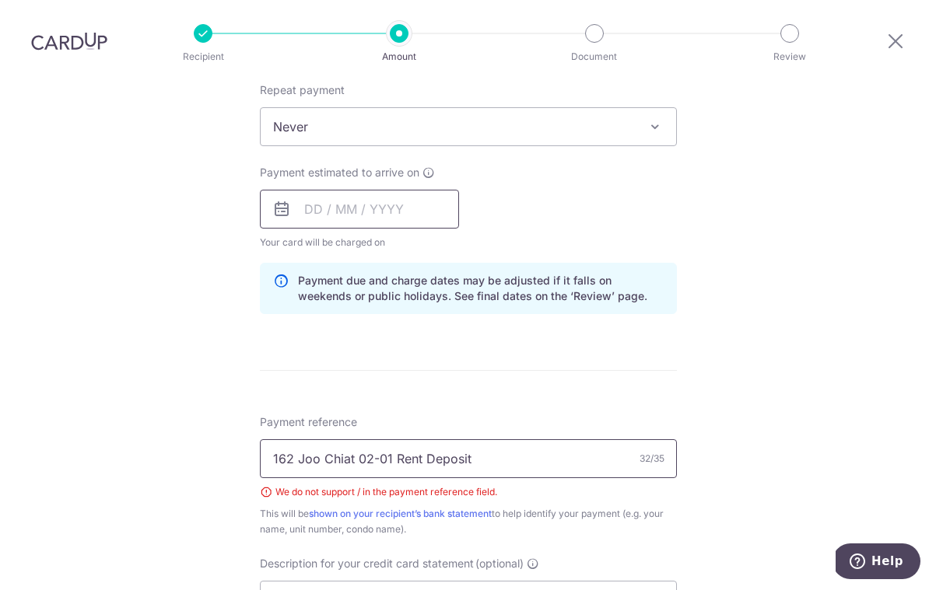
type input "162 Joo Chiat 02-01 Rent Deposit"
click at [339, 190] on input "text" at bounding box center [359, 209] width 199 height 39
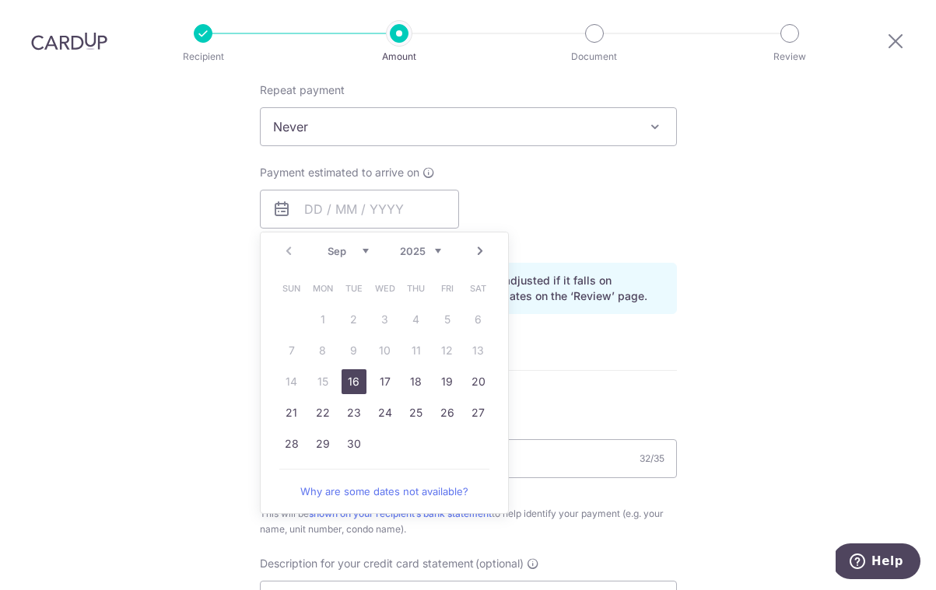
click at [350, 369] on link "16" at bounding box center [353, 381] width 25 height 25
type input "[DATE]"
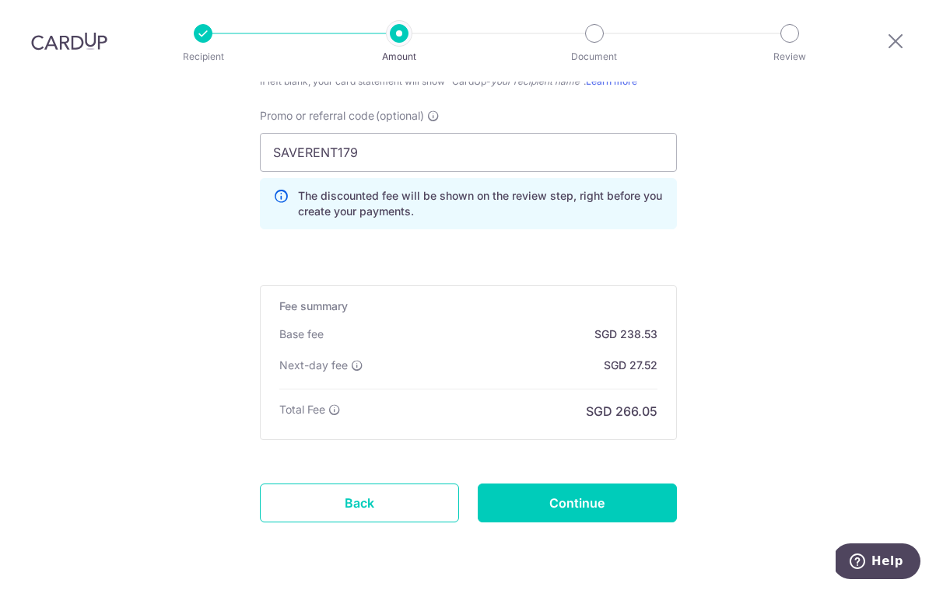
scroll to position [1184, 0]
drag, startPoint x: 601, startPoint y: 456, endPoint x: 601, endPoint y: 443, distance: 13.2
click at [601, 484] on input "Continue" at bounding box center [576, 503] width 199 height 39
type input "Create Schedule"
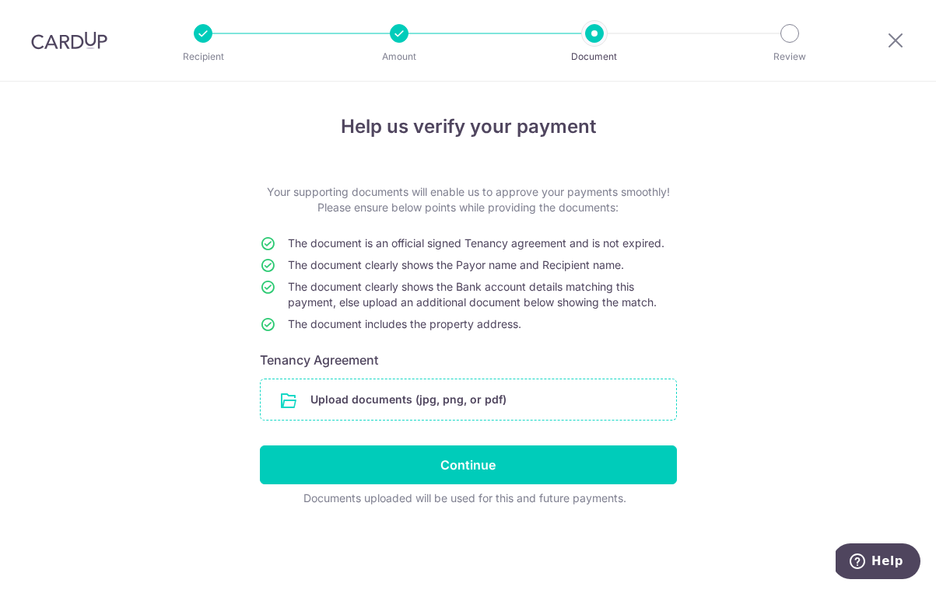
click at [502, 401] on input "file" at bounding box center [468, 400] width 415 height 40
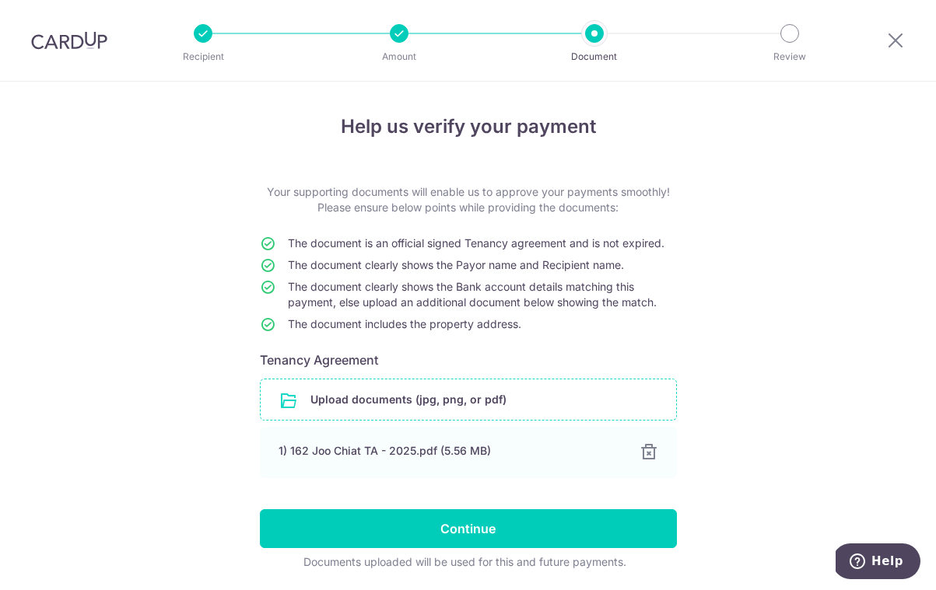
click at [503, 401] on input "file" at bounding box center [468, 400] width 415 height 40
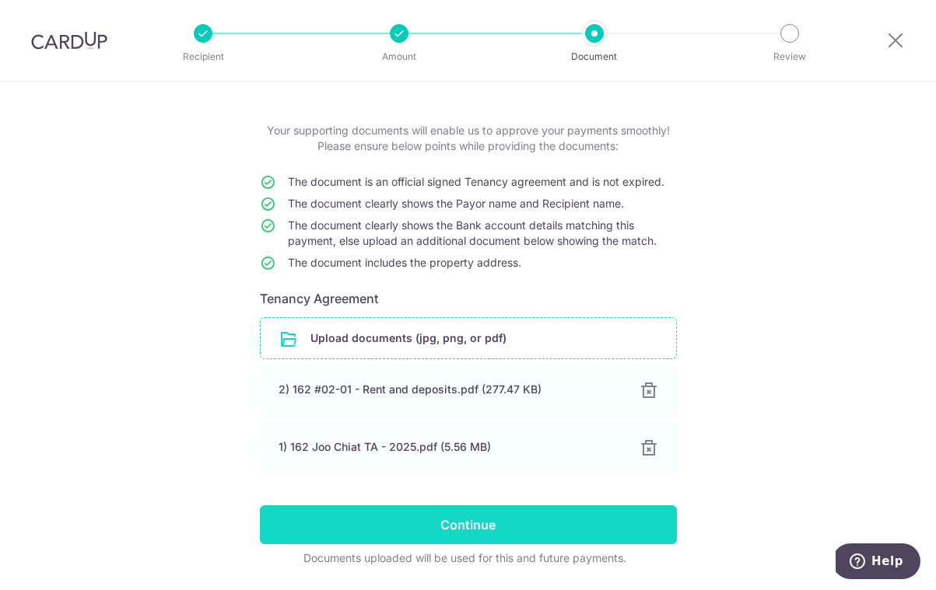
scroll to position [61, 0]
click at [551, 522] on input "Continue" at bounding box center [468, 525] width 417 height 39
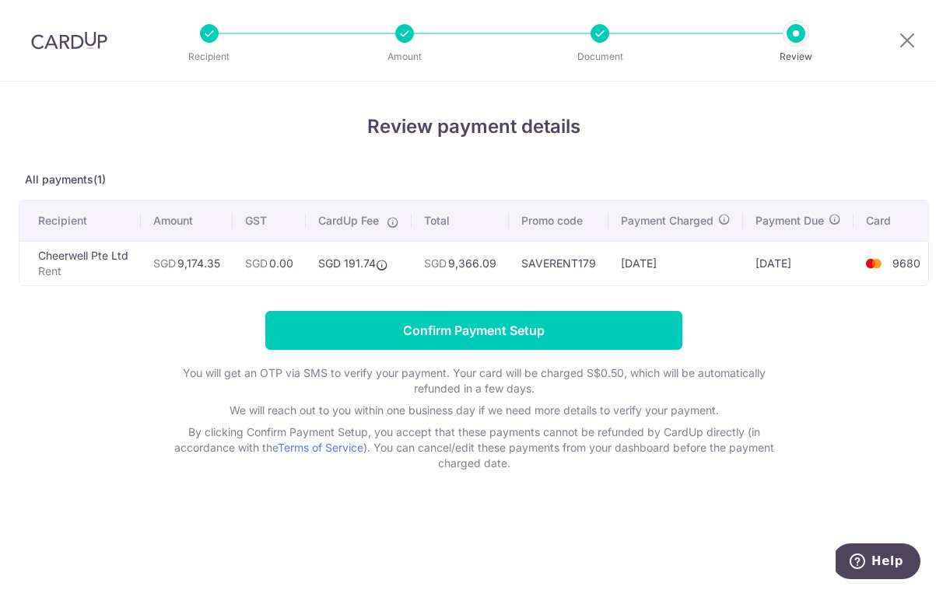
click at [460, 336] on input "Confirm Payment Setup" at bounding box center [473, 330] width 417 height 39
